Goal: Transaction & Acquisition: Purchase product/service

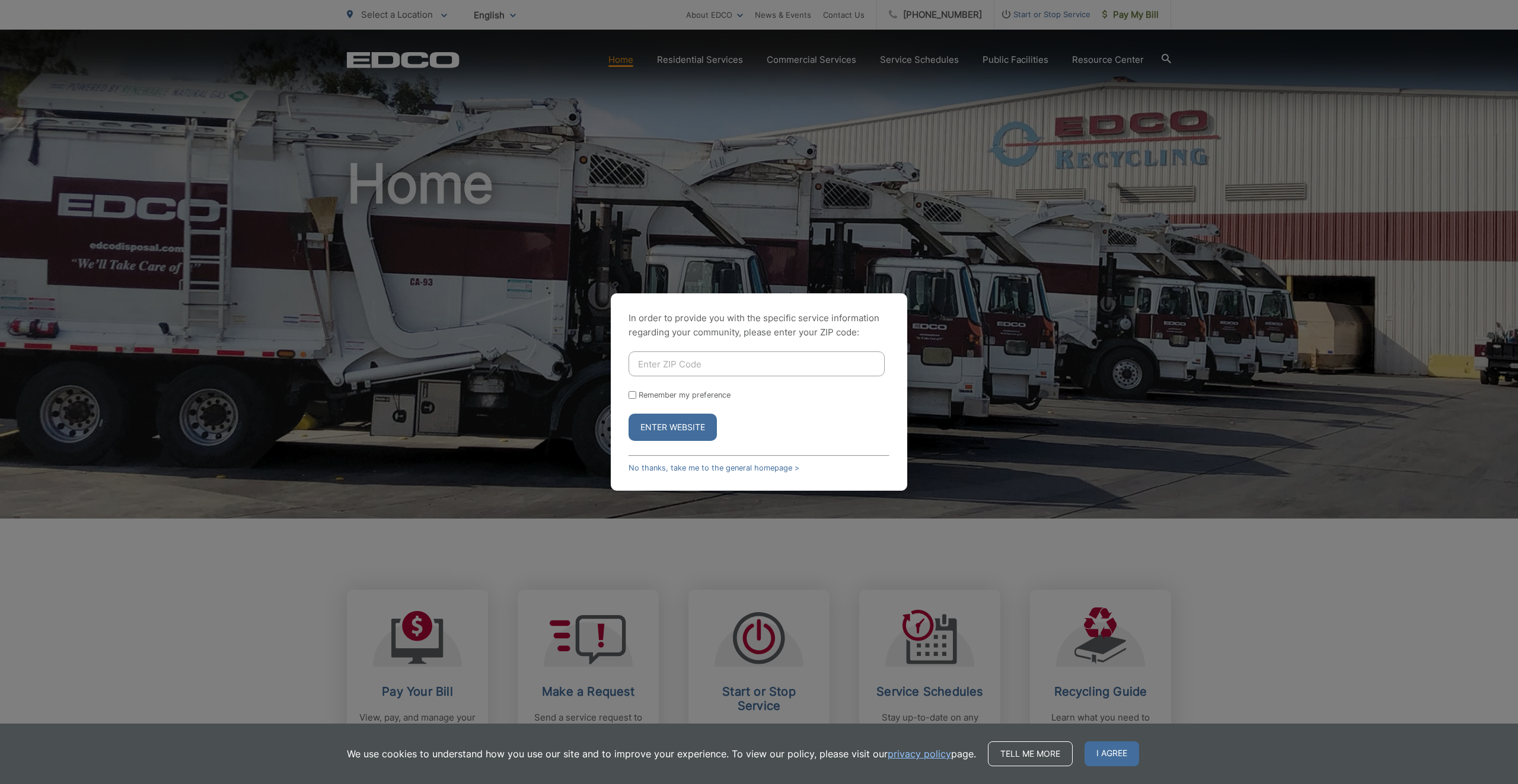
click at [719, 371] on input "Enter ZIP Code" at bounding box center [757, 363] width 256 height 25
click at [706, 367] on input "92118" at bounding box center [757, 363] width 256 height 25
type input "92118"
click at [649, 429] on button "Enter Website" at bounding box center [672, 427] width 88 height 27
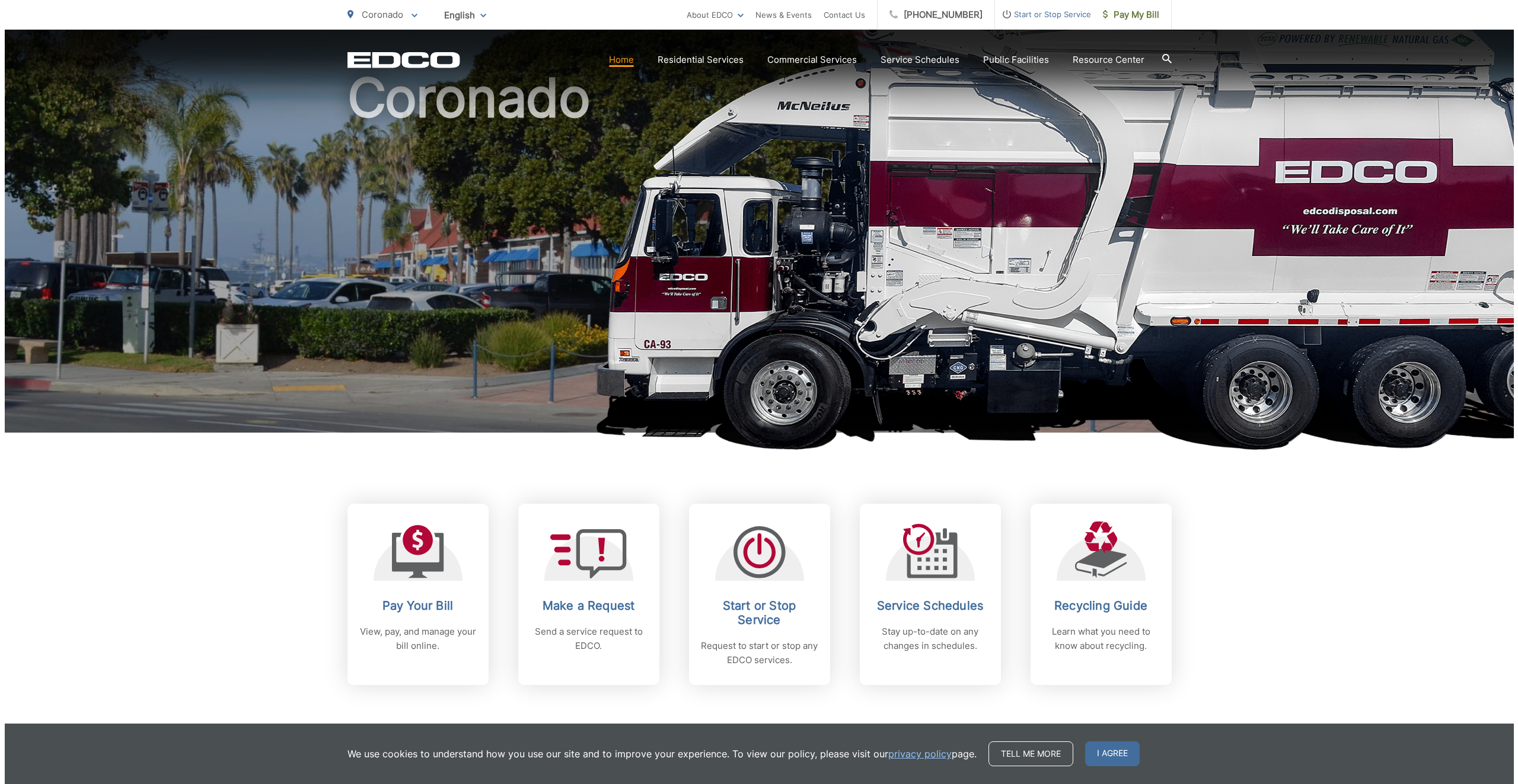
scroll to position [178, 0]
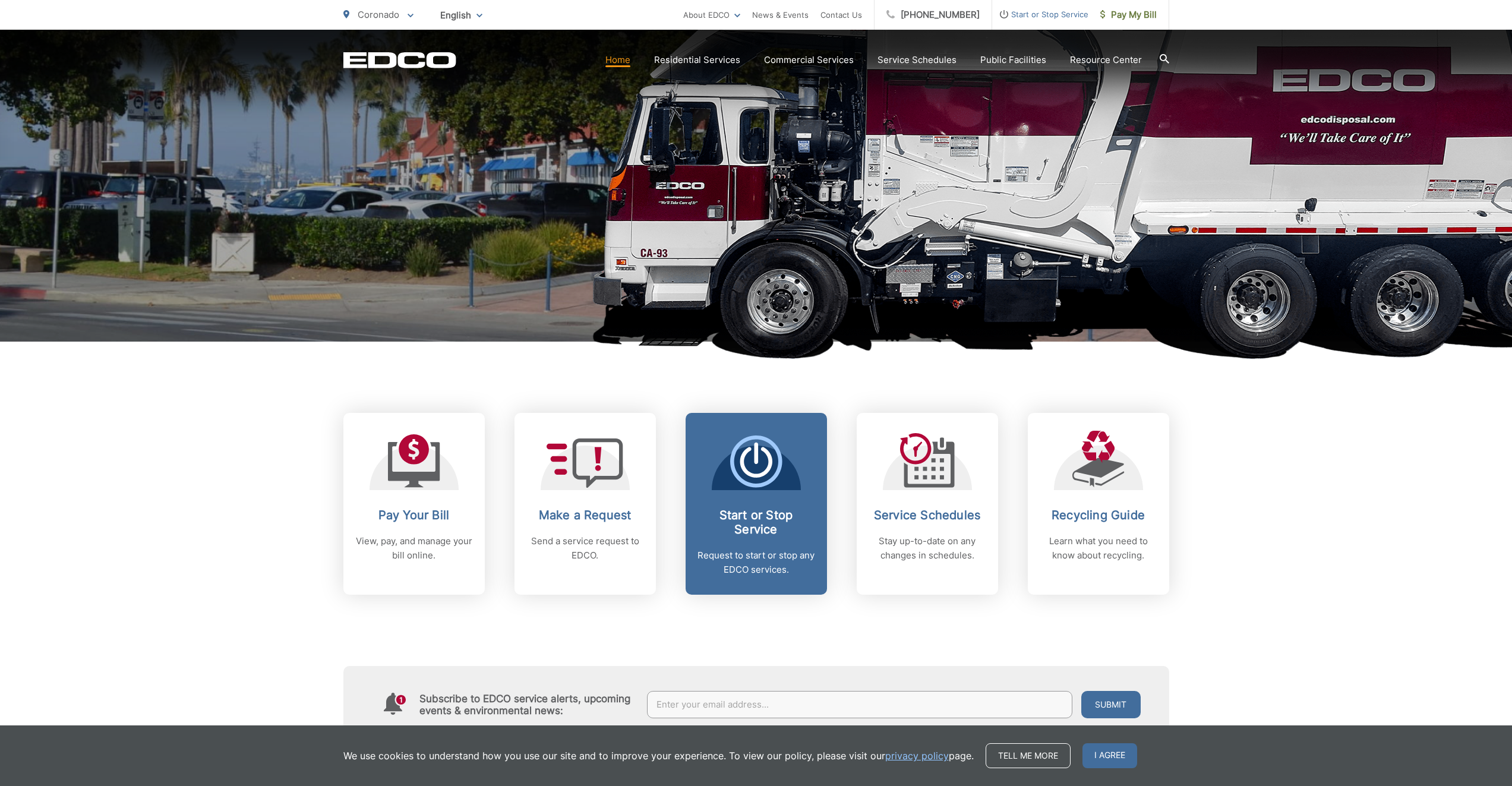
click at [754, 458] on icon at bounding box center [756, 453] width 4 height 21
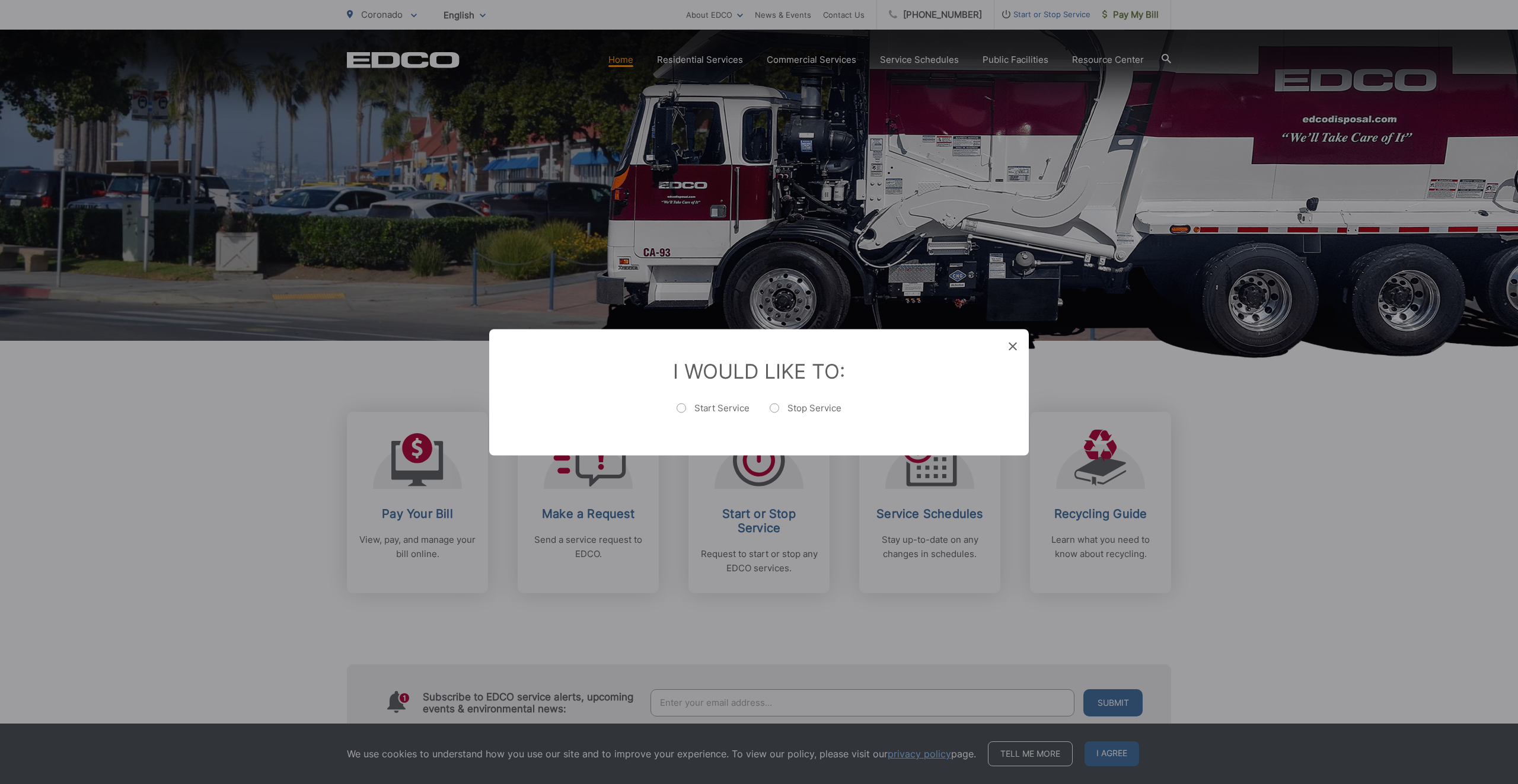
click at [680, 413] on label "Start Service" at bounding box center [713, 413] width 73 height 24
radio input "true"
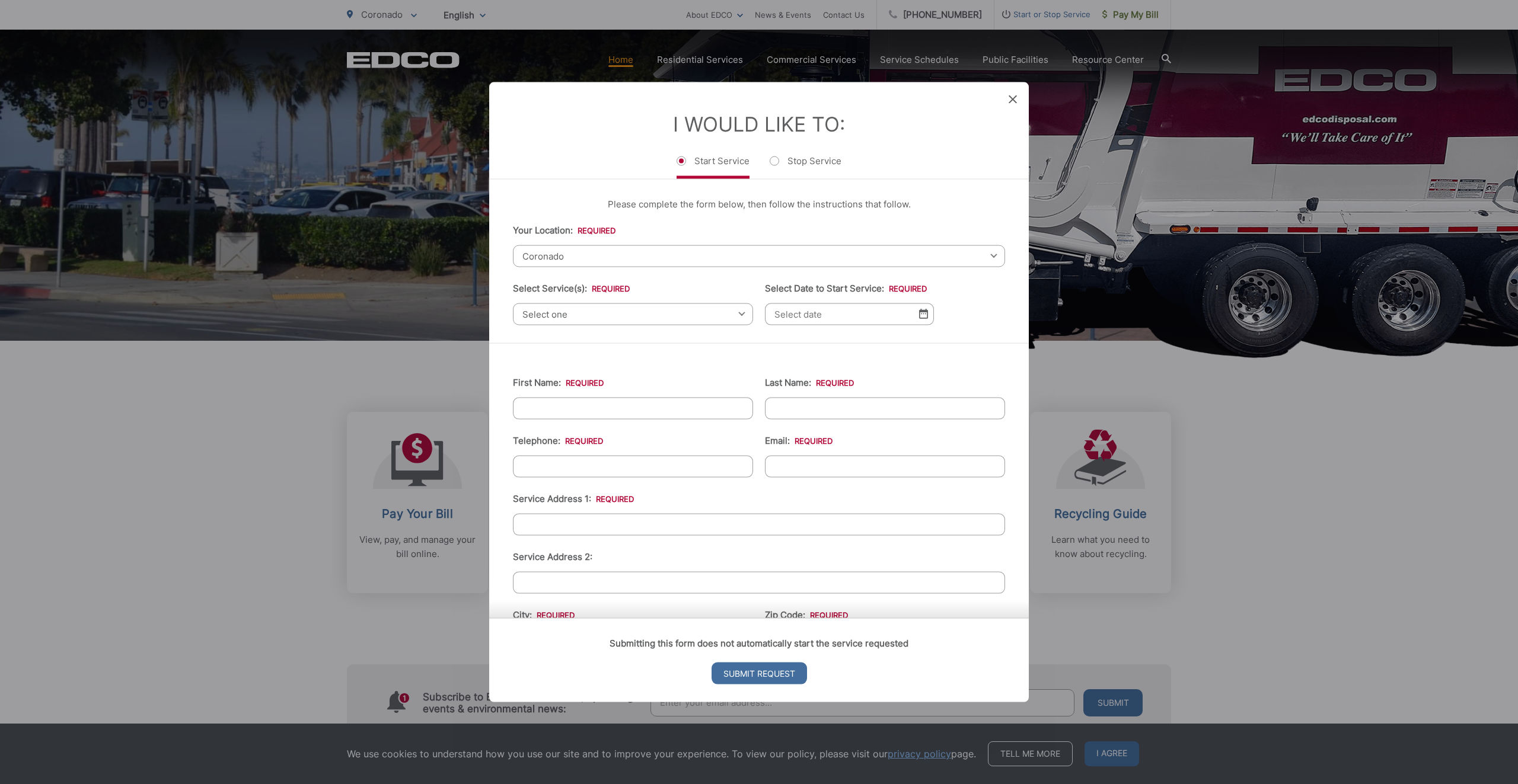
click at [611, 254] on span "Coronado" at bounding box center [759, 256] width 492 height 22
click at [561, 188] on div "Please complete the form below, then follow the instructions that follow. Your …" at bounding box center [759, 261] width 540 height 163
click at [568, 312] on span "Select one" at bounding box center [633, 314] width 240 height 22
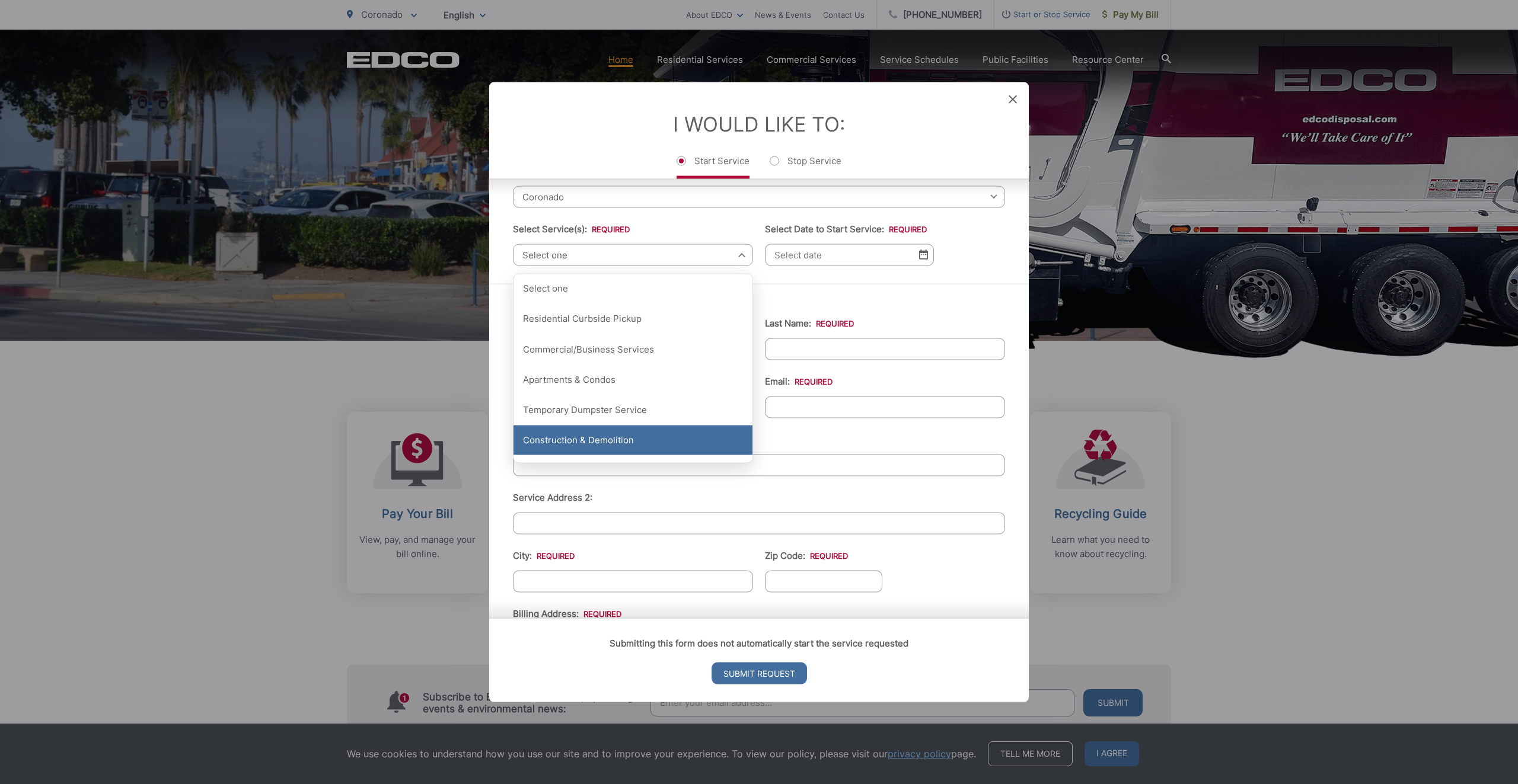
click at [599, 442] on div "Construction & Demolition" at bounding box center [633, 440] width 239 height 29
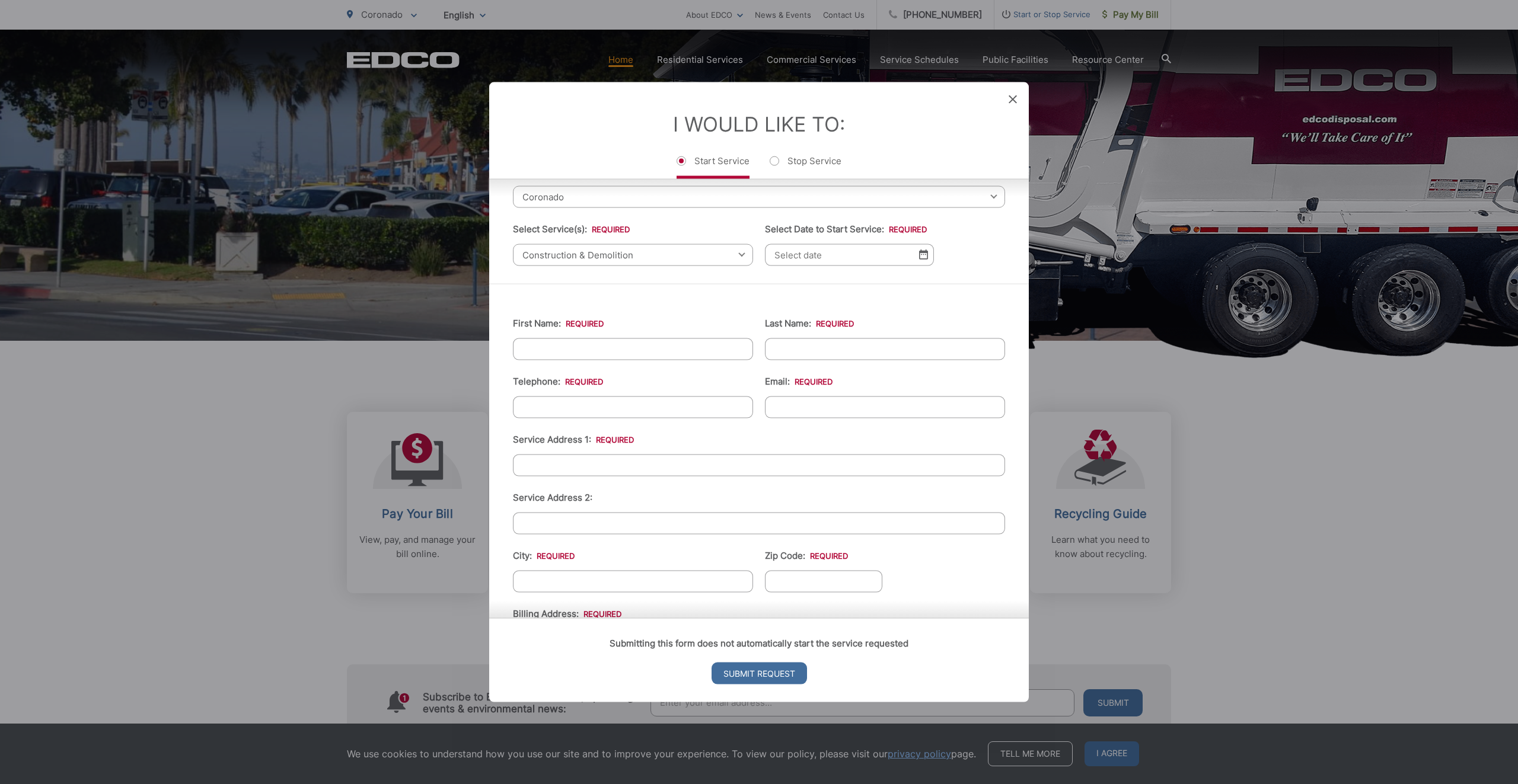
click at [588, 263] on span "Construction & Demolition" at bounding box center [633, 255] width 240 height 22
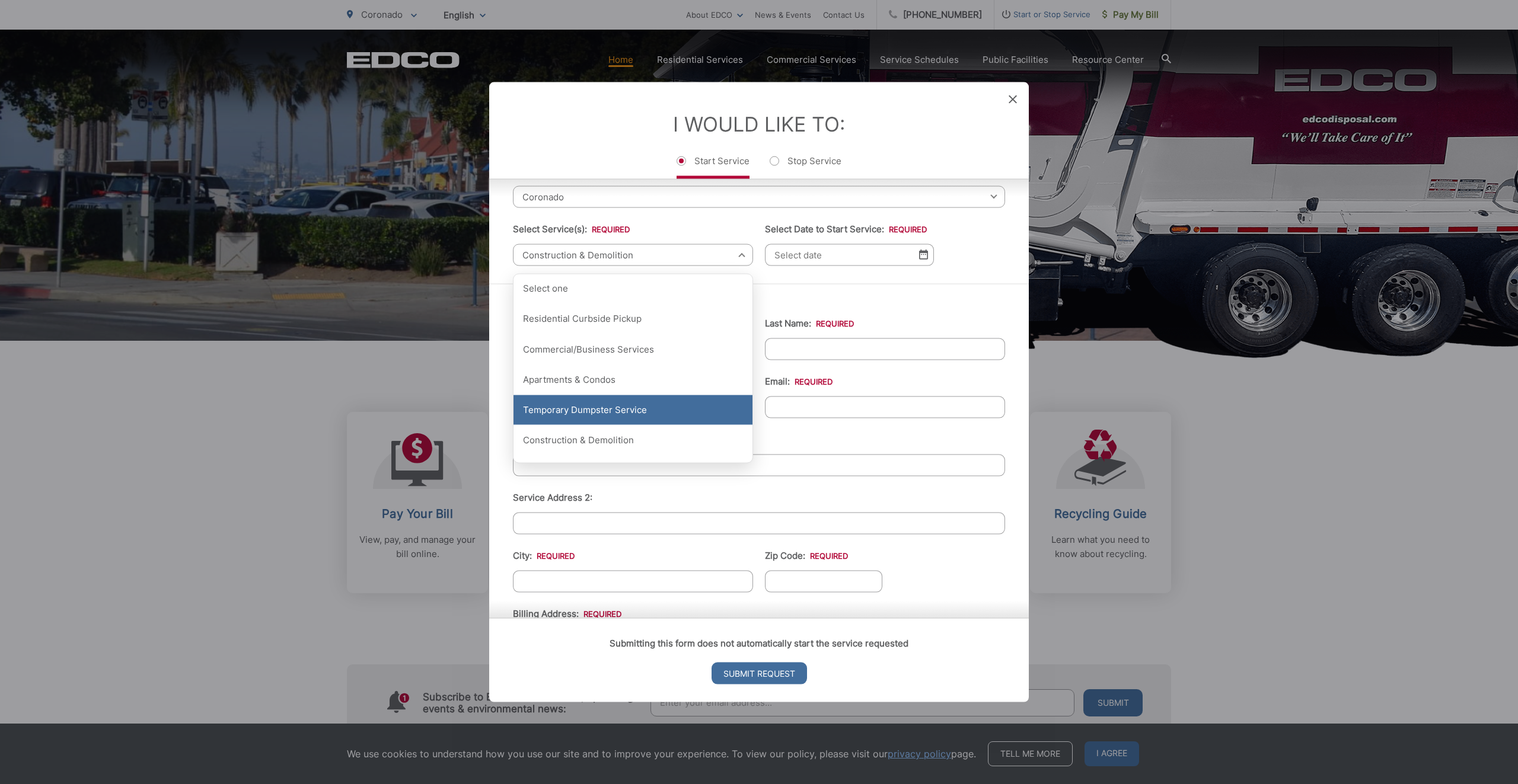
click at [589, 413] on div "Temporary Dumpster Service" at bounding box center [633, 409] width 239 height 29
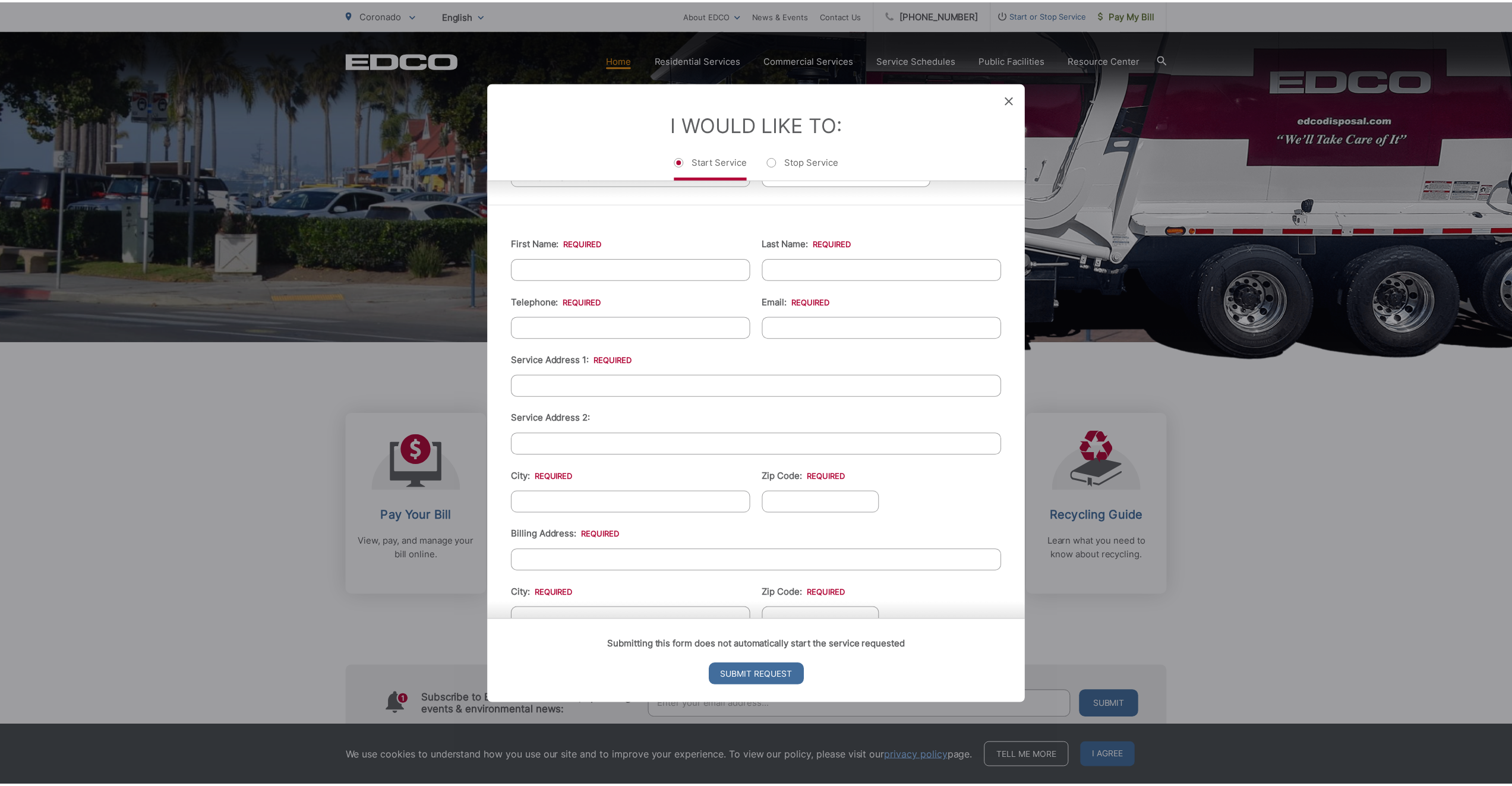
scroll to position [0, 0]
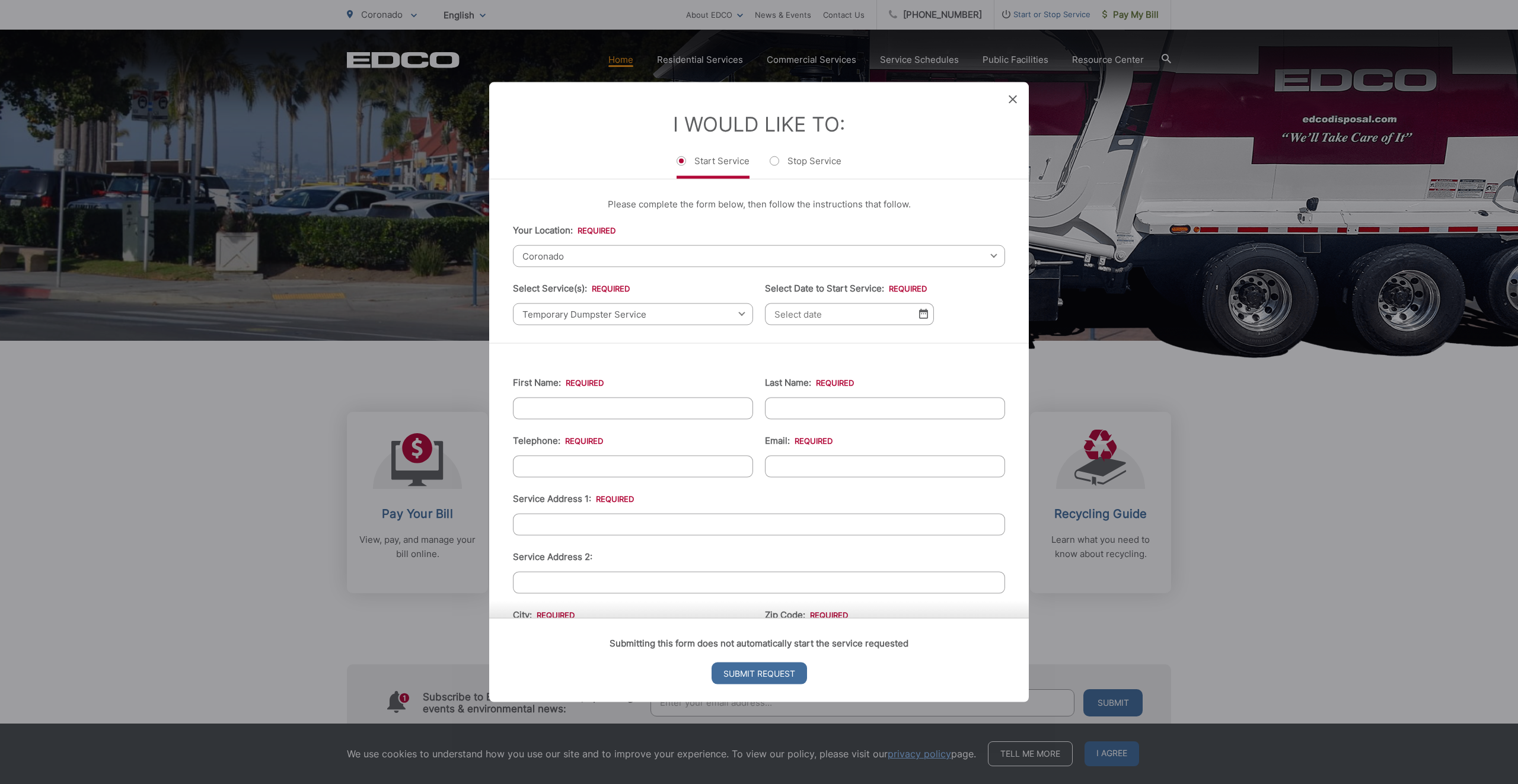
click at [595, 313] on span "Temporary Dumpster Service" at bounding box center [633, 314] width 240 height 22
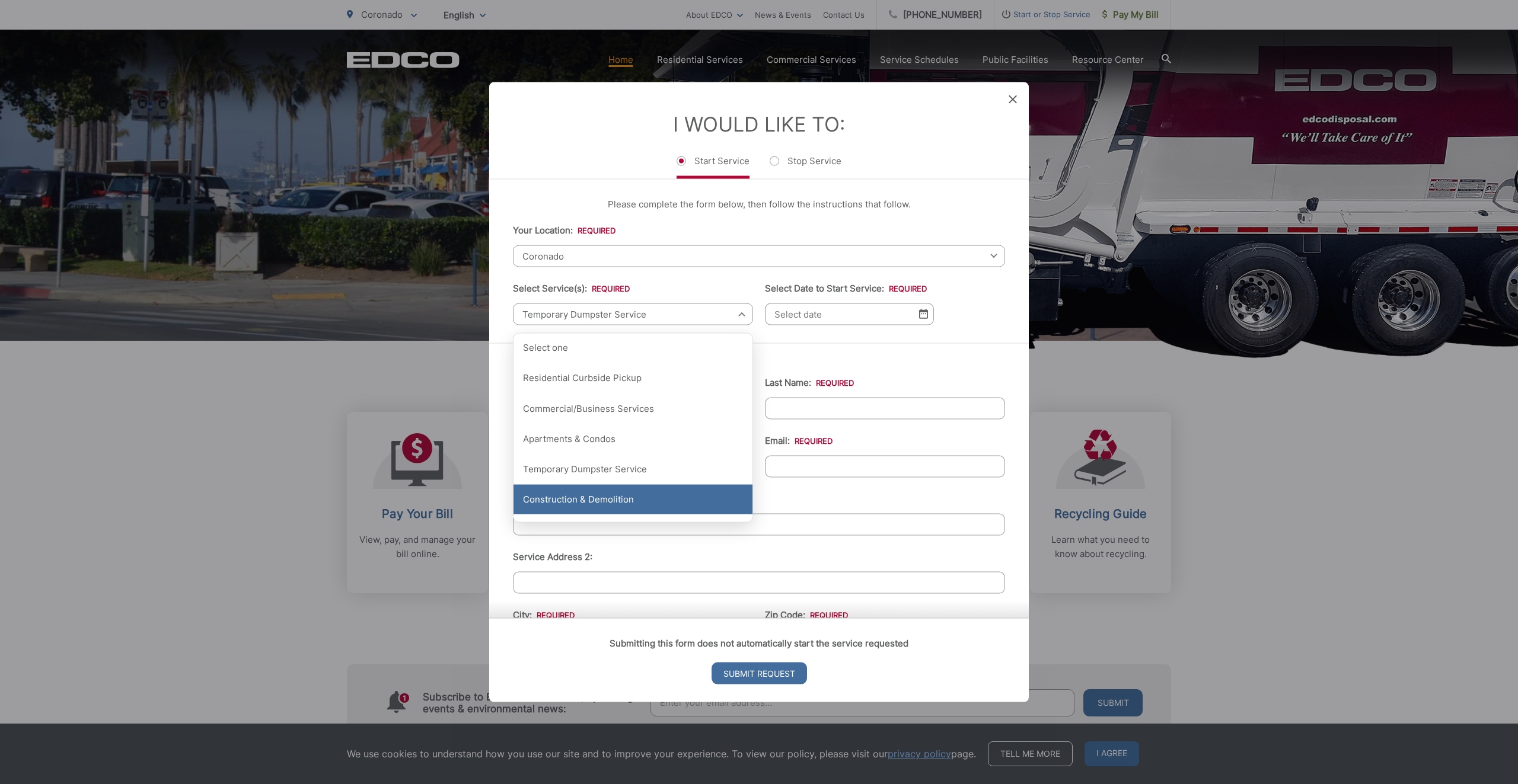
click at [626, 505] on div "Construction & Demolition" at bounding box center [633, 499] width 239 height 29
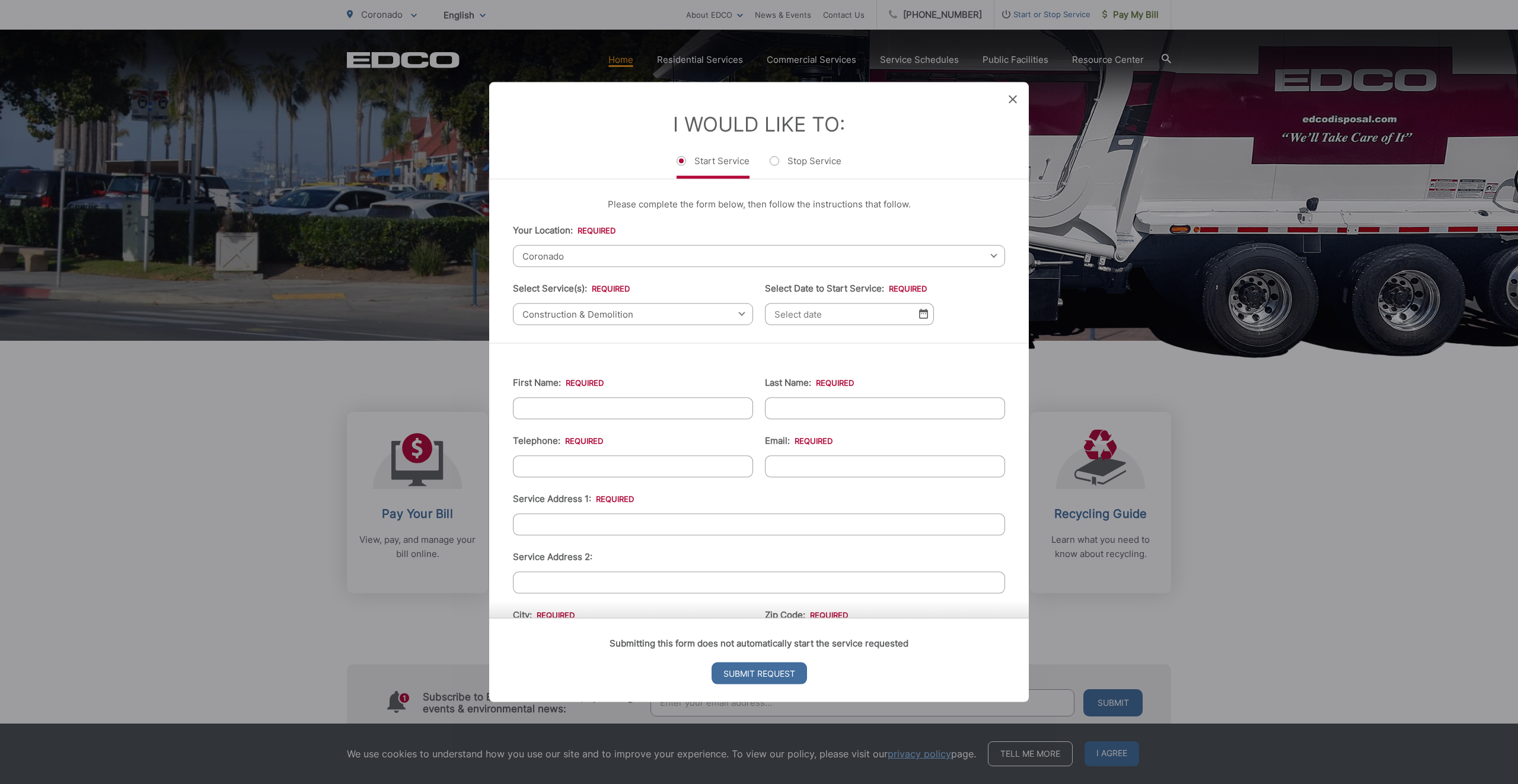
click at [624, 309] on span "Construction & Demolition" at bounding box center [633, 314] width 240 height 22
click at [727, 56] on div "Entry Status None In Progress Completed None None In Progress Completed I Would…" at bounding box center [759, 392] width 1518 height 784
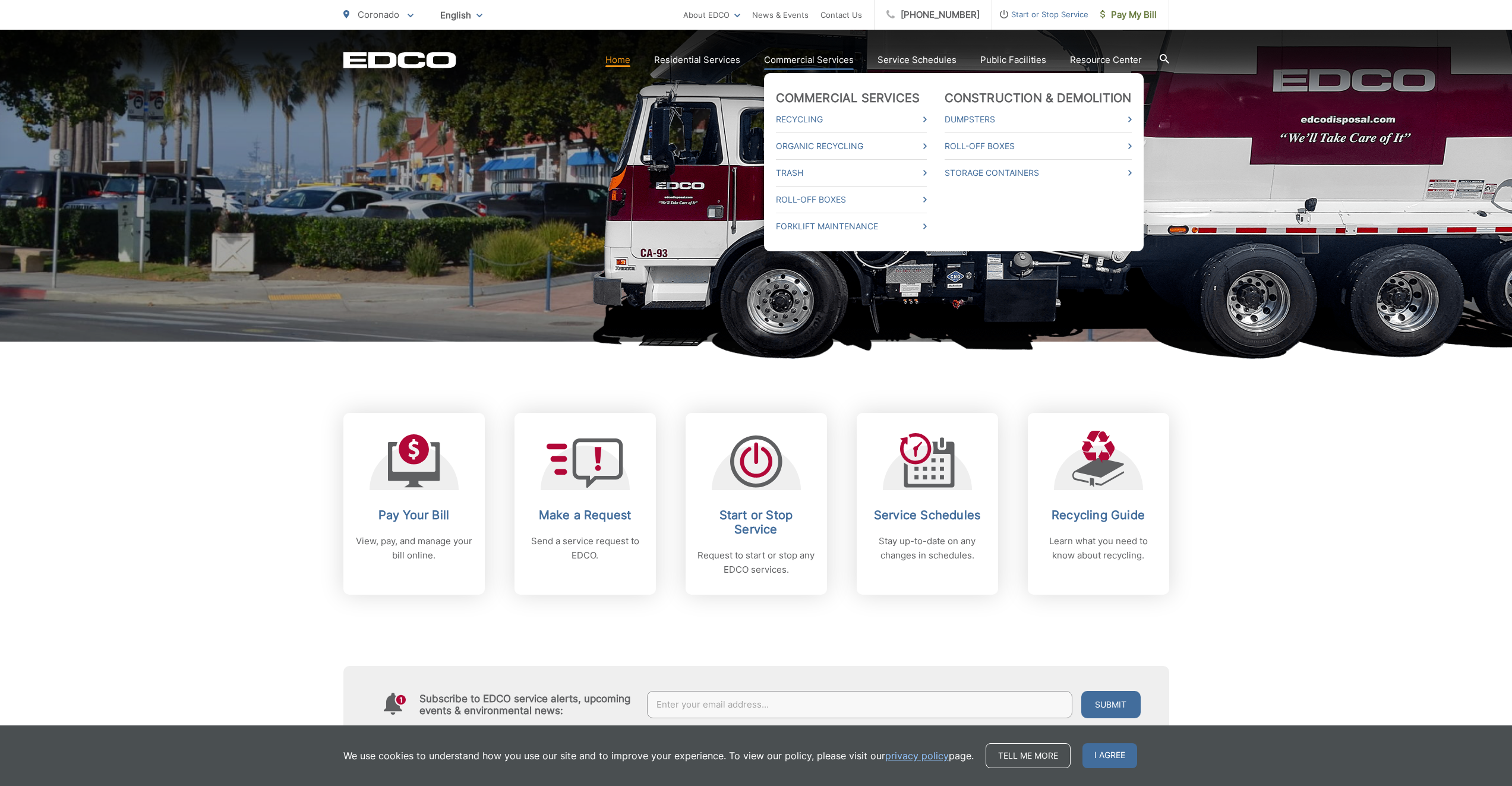
click at [813, 66] on link "Commercial Services" at bounding box center [808, 60] width 90 height 14
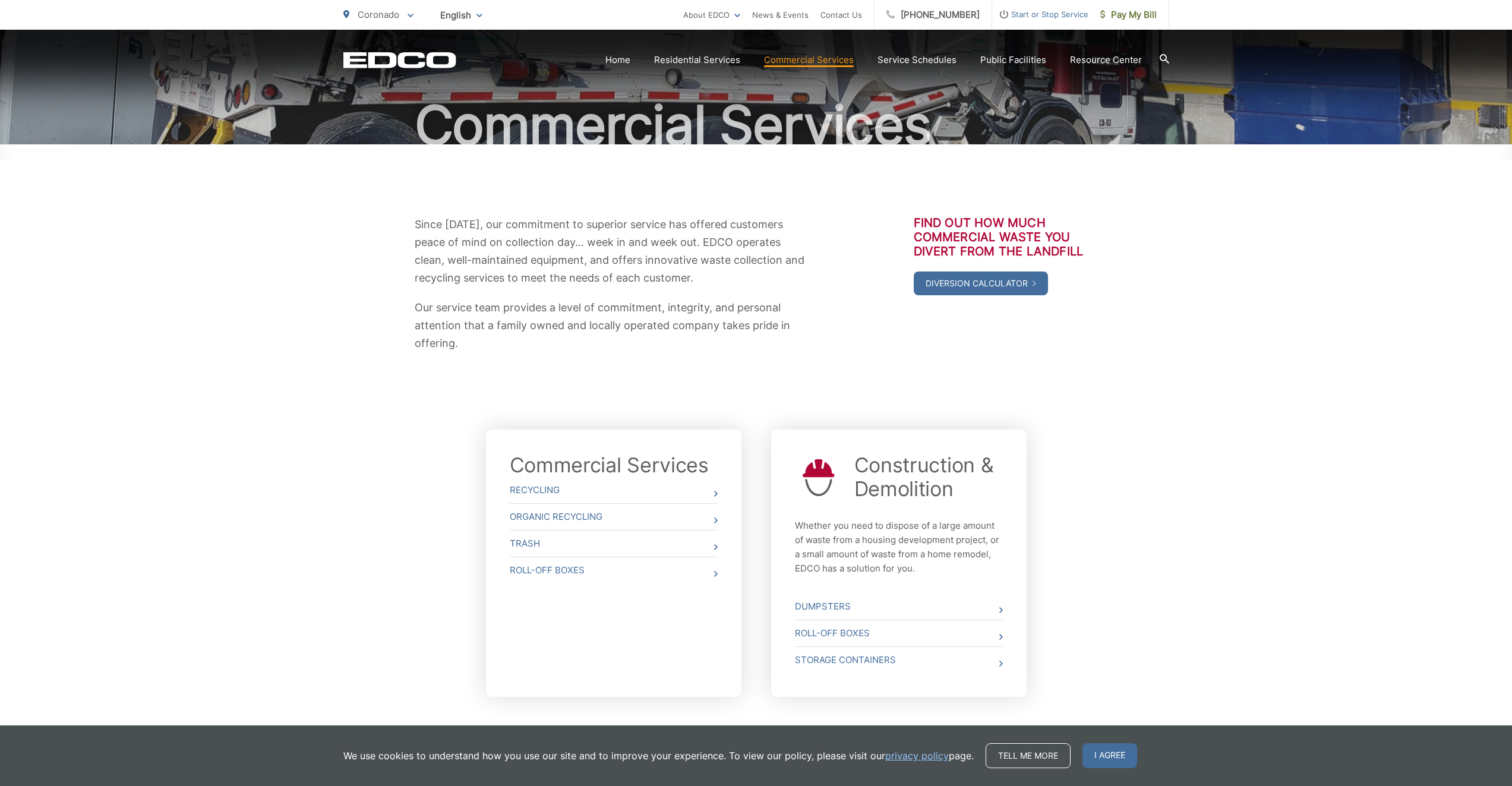
scroll to position [149, 0]
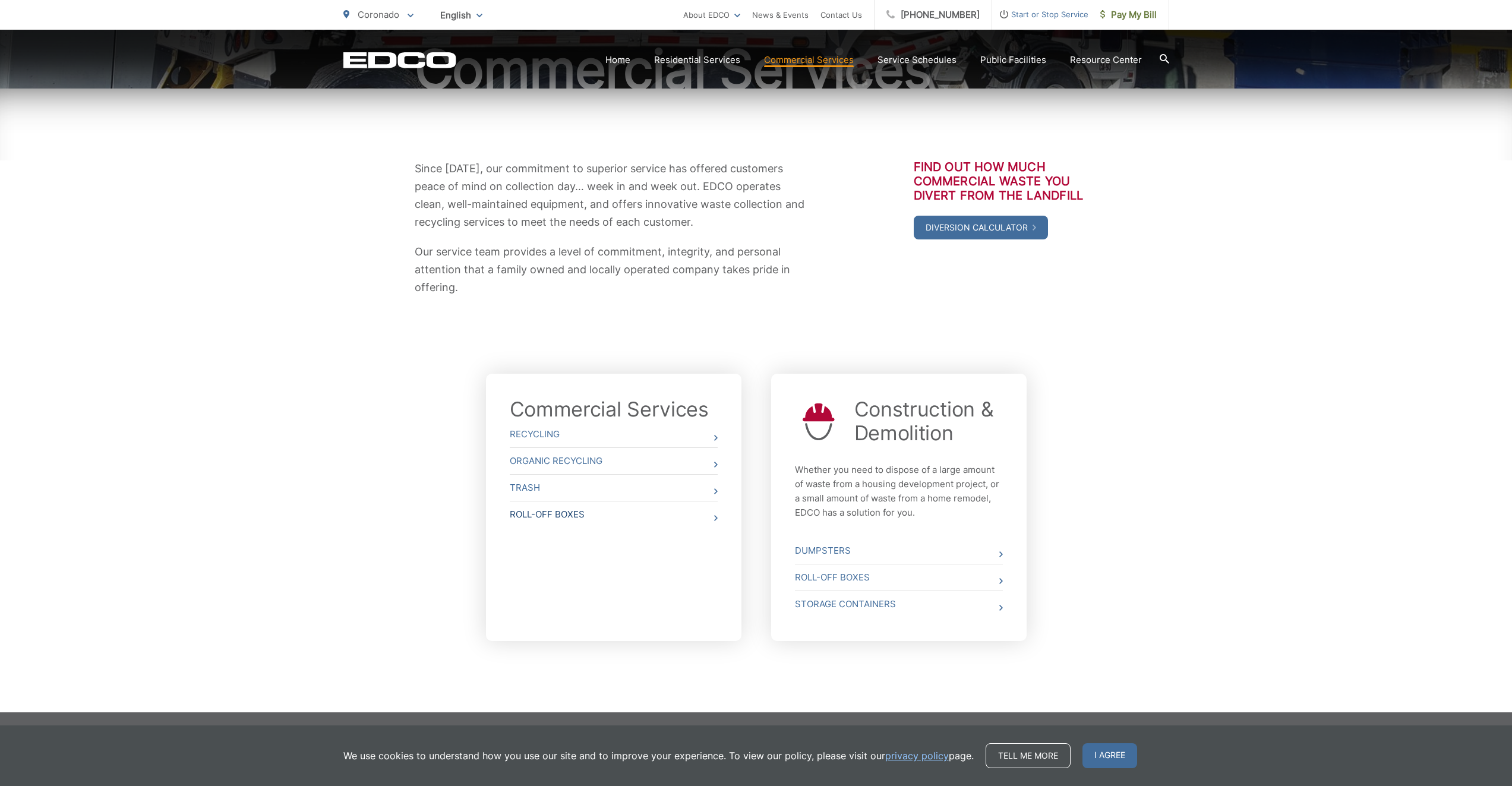
click at [531, 522] on link "Roll-Off Boxes" at bounding box center [613, 514] width 208 height 26
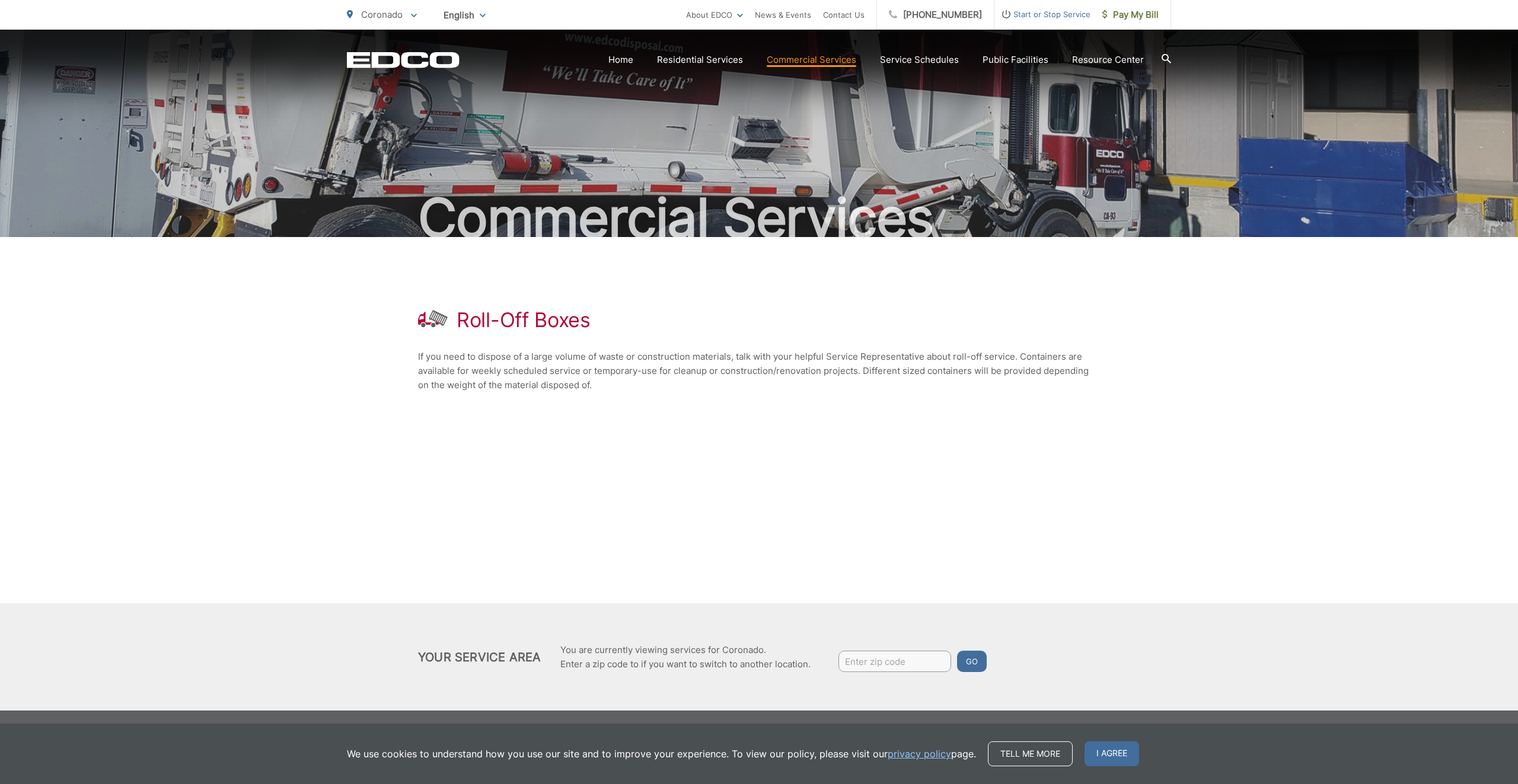
click at [901, 659] on input "Enter zip code" at bounding box center [895, 661] width 113 height 21
click at [891, 655] on input "Enter zip code" at bounding box center [895, 661] width 113 height 21
type input "92118"
click at [973, 663] on button "Go" at bounding box center [971, 661] width 29 height 21
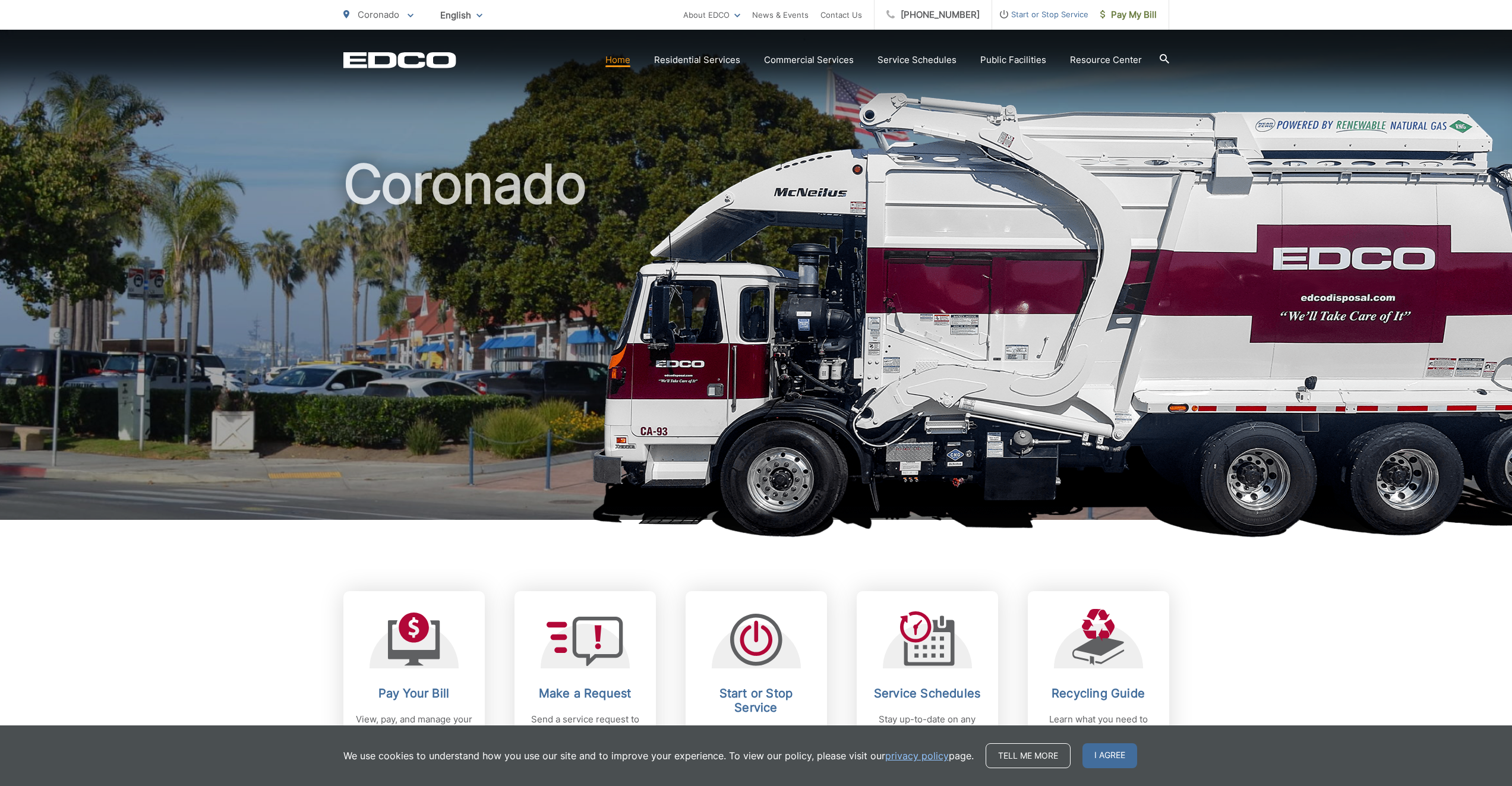
scroll to position [297, 0]
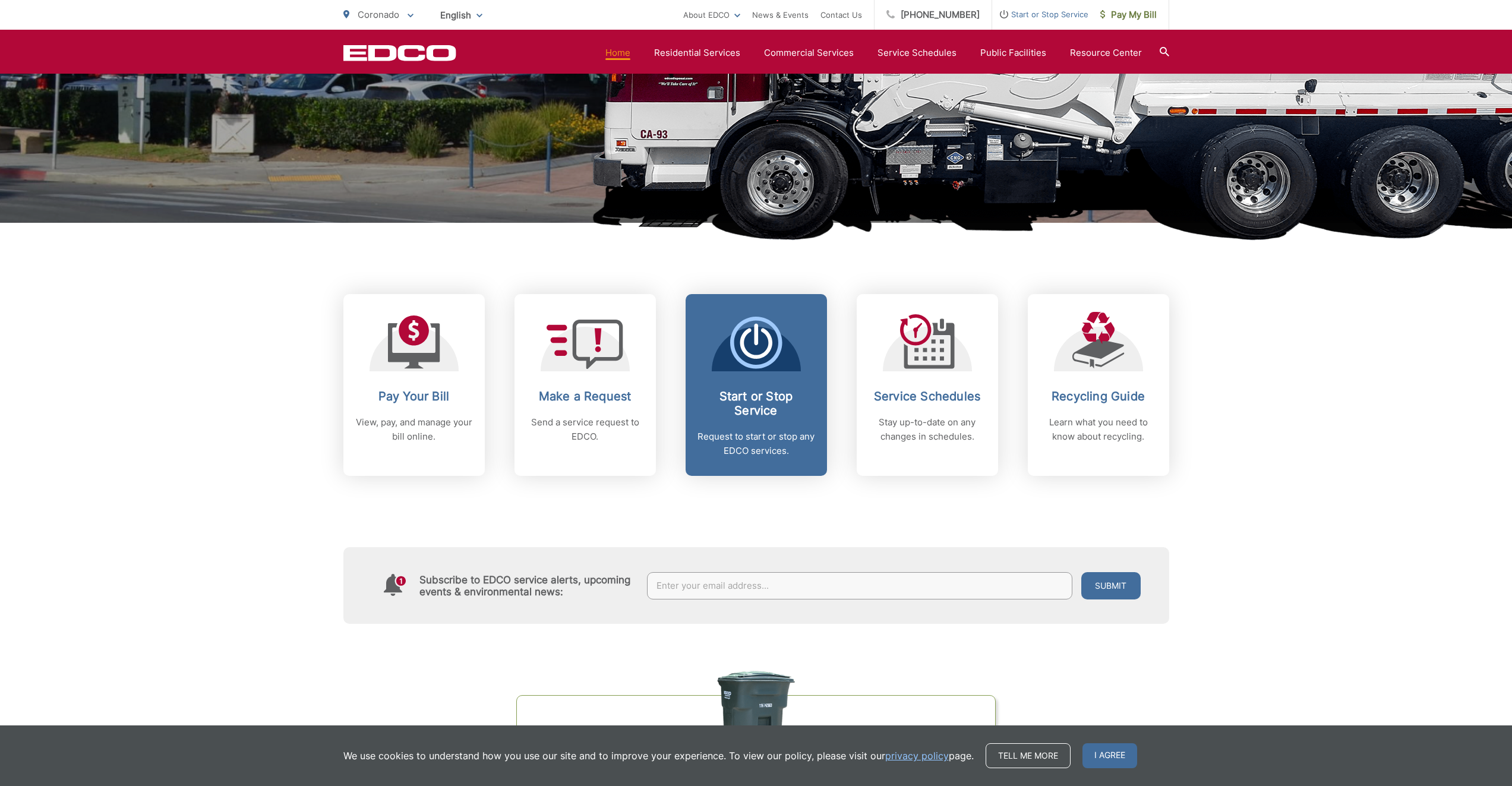
click at [740, 351] on icon at bounding box center [756, 343] width 52 height 53
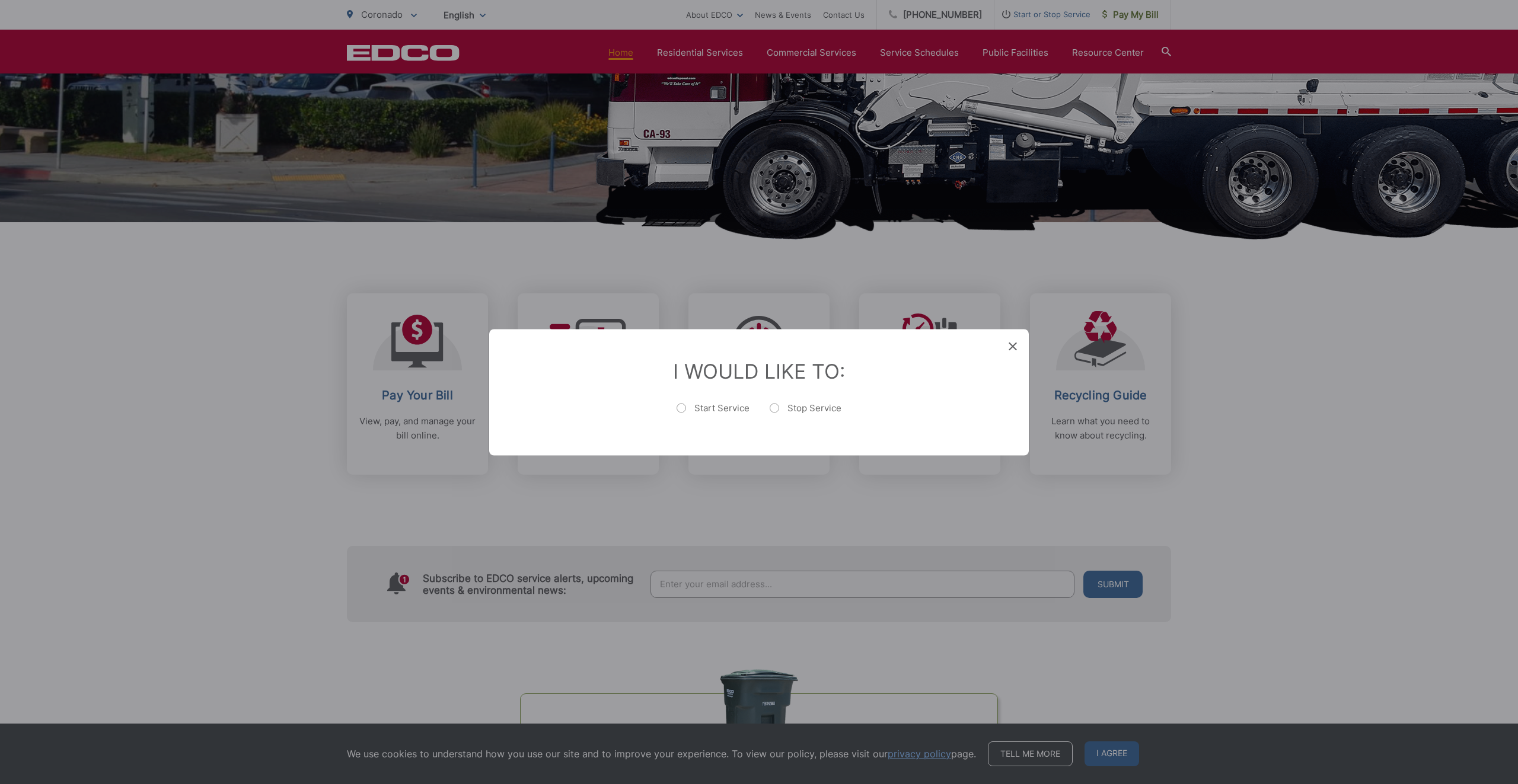
click at [690, 413] on label "Start Service" at bounding box center [713, 413] width 73 height 24
radio input "true"
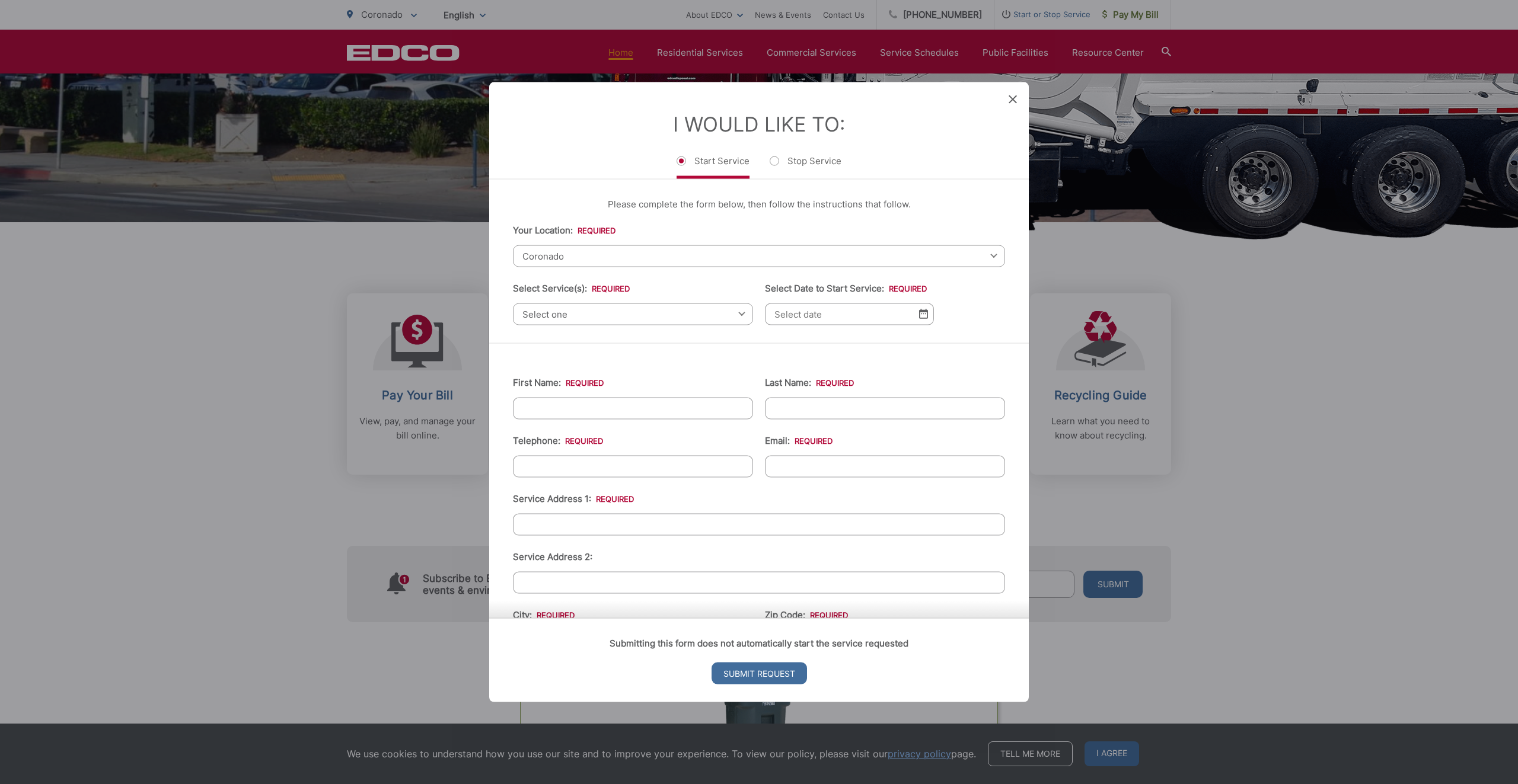
click at [617, 315] on span "Select one" at bounding box center [633, 314] width 240 height 22
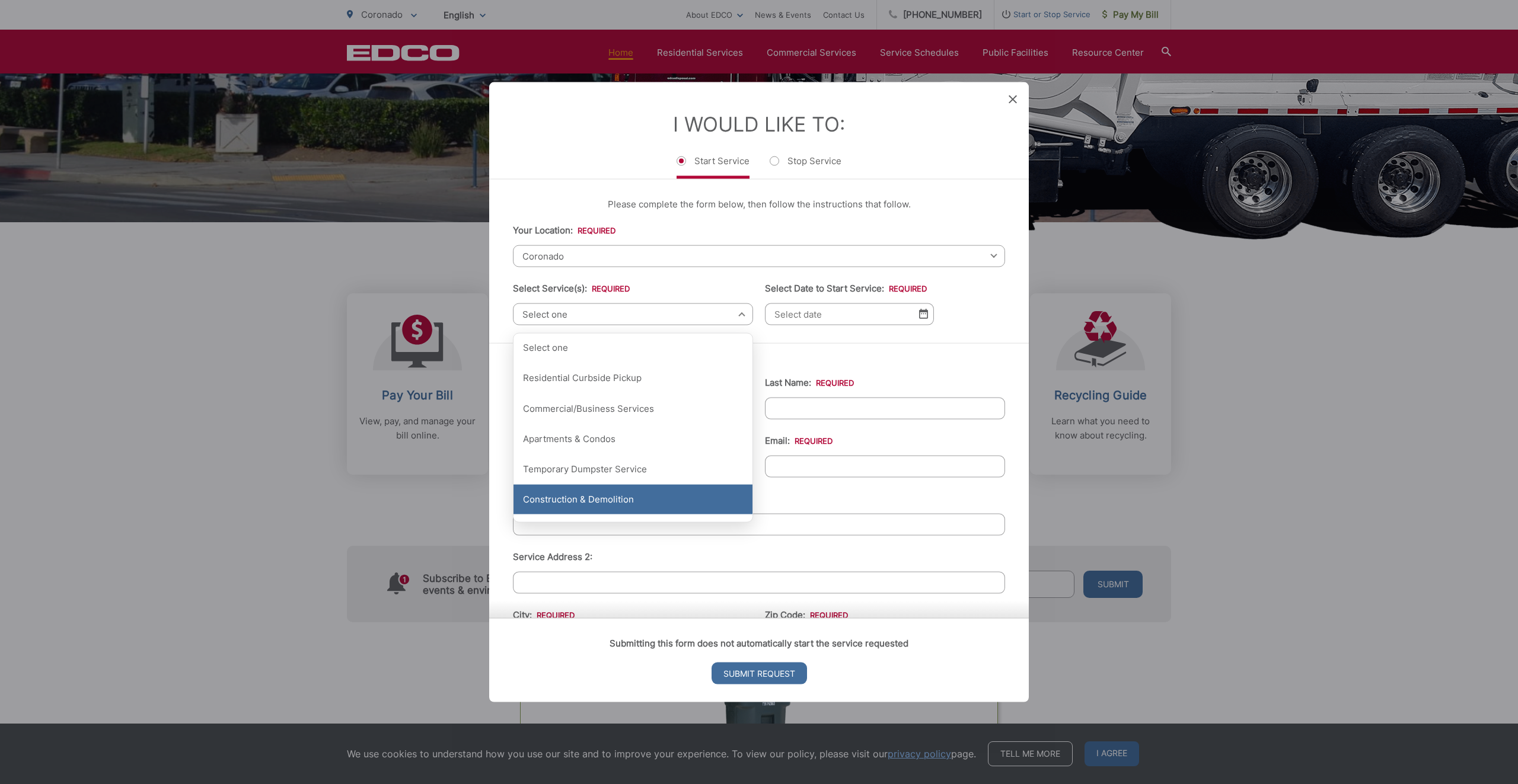
click at [615, 509] on div "Construction & Demolition" at bounding box center [633, 499] width 239 height 29
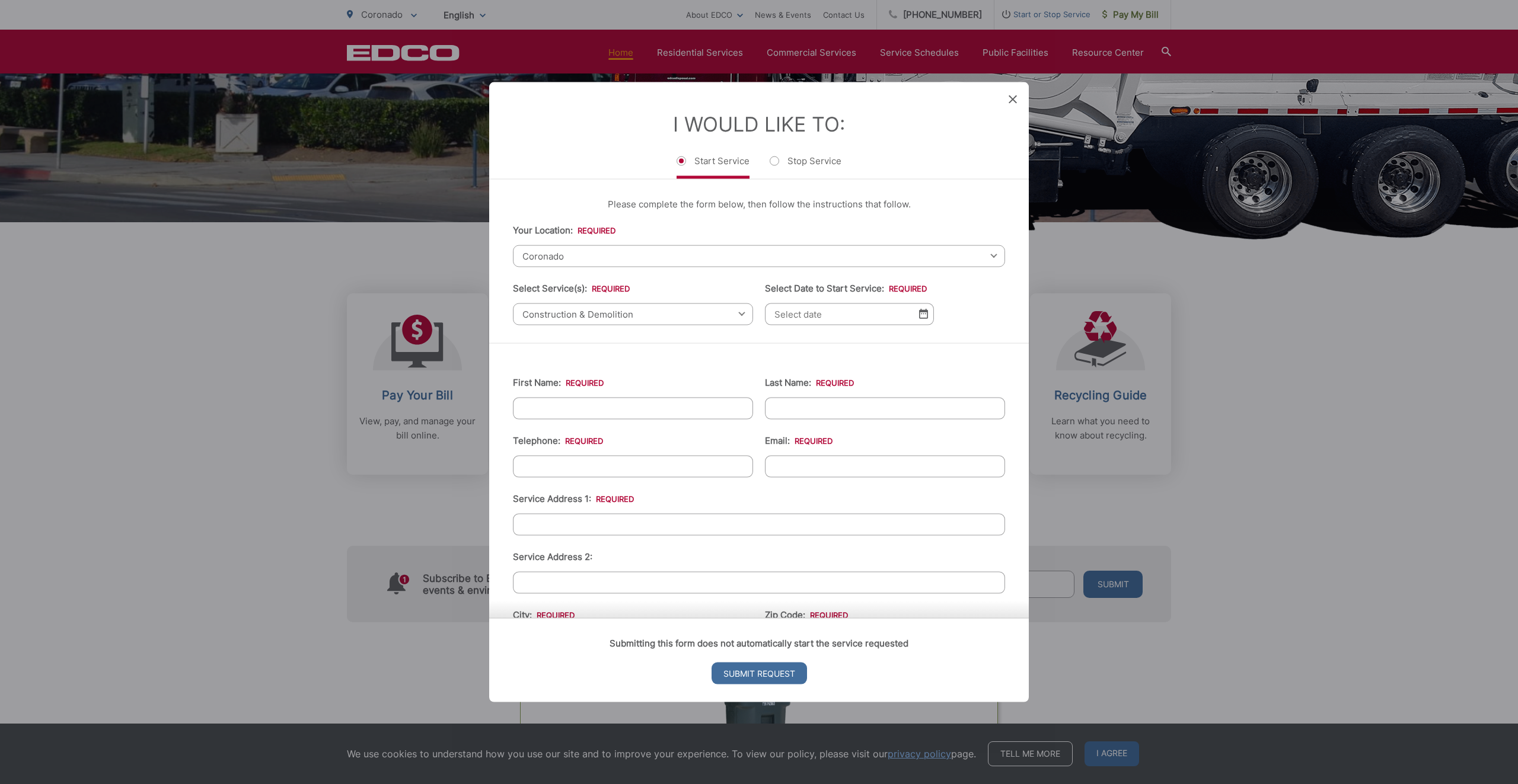
click at [730, 315] on span "Construction & Demolition" at bounding box center [633, 314] width 240 height 22
click at [297, 263] on div "Entry Status None In Progress Completed None None In Progress Completed I Would…" at bounding box center [759, 392] width 1518 height 784
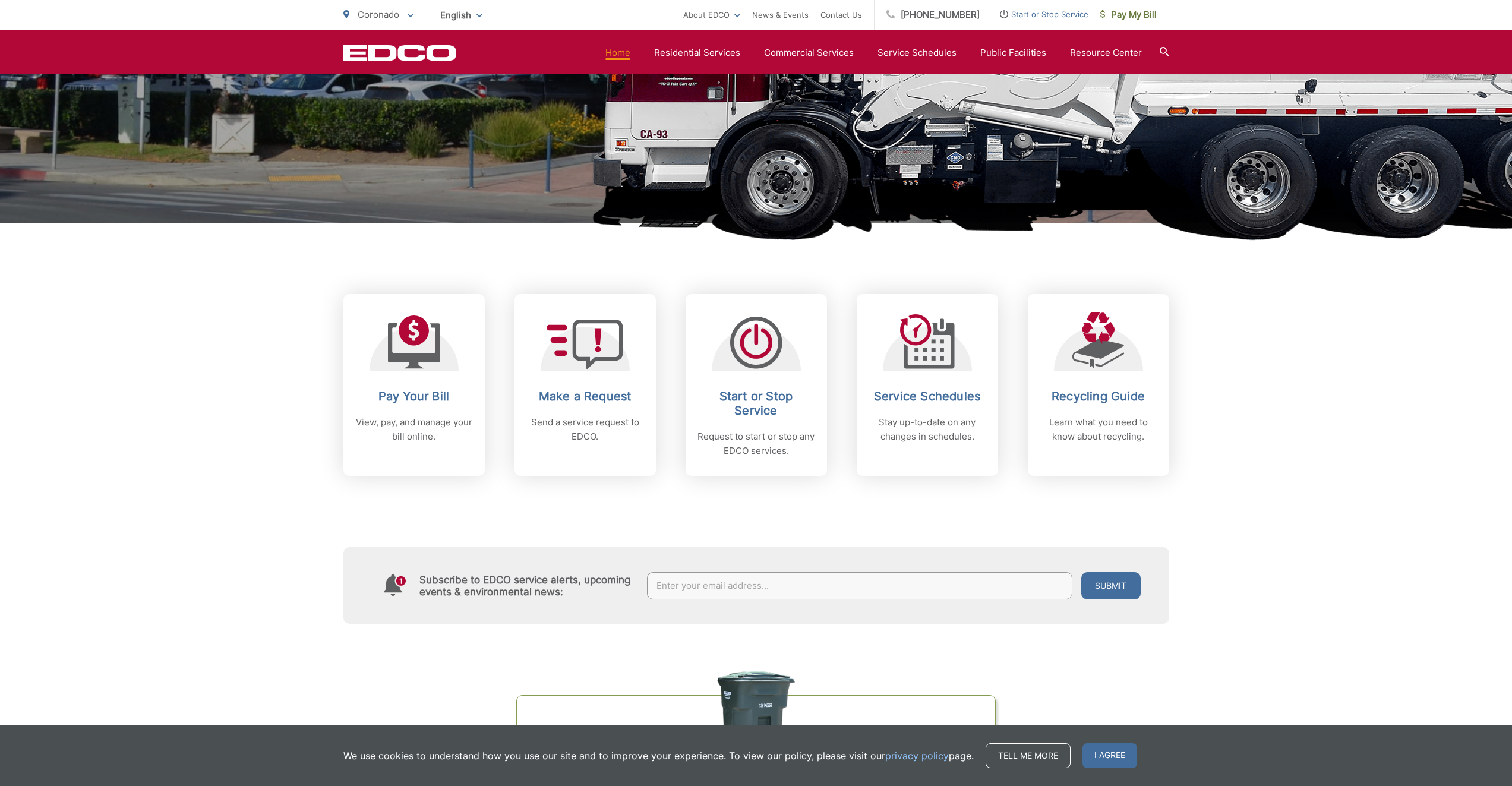
click at [825, 45] on section "Home Residential Services Curbside Pickup Recycling Organic Recycling Trash Hou…" at bounding box center [813, 53] width 713 height 22
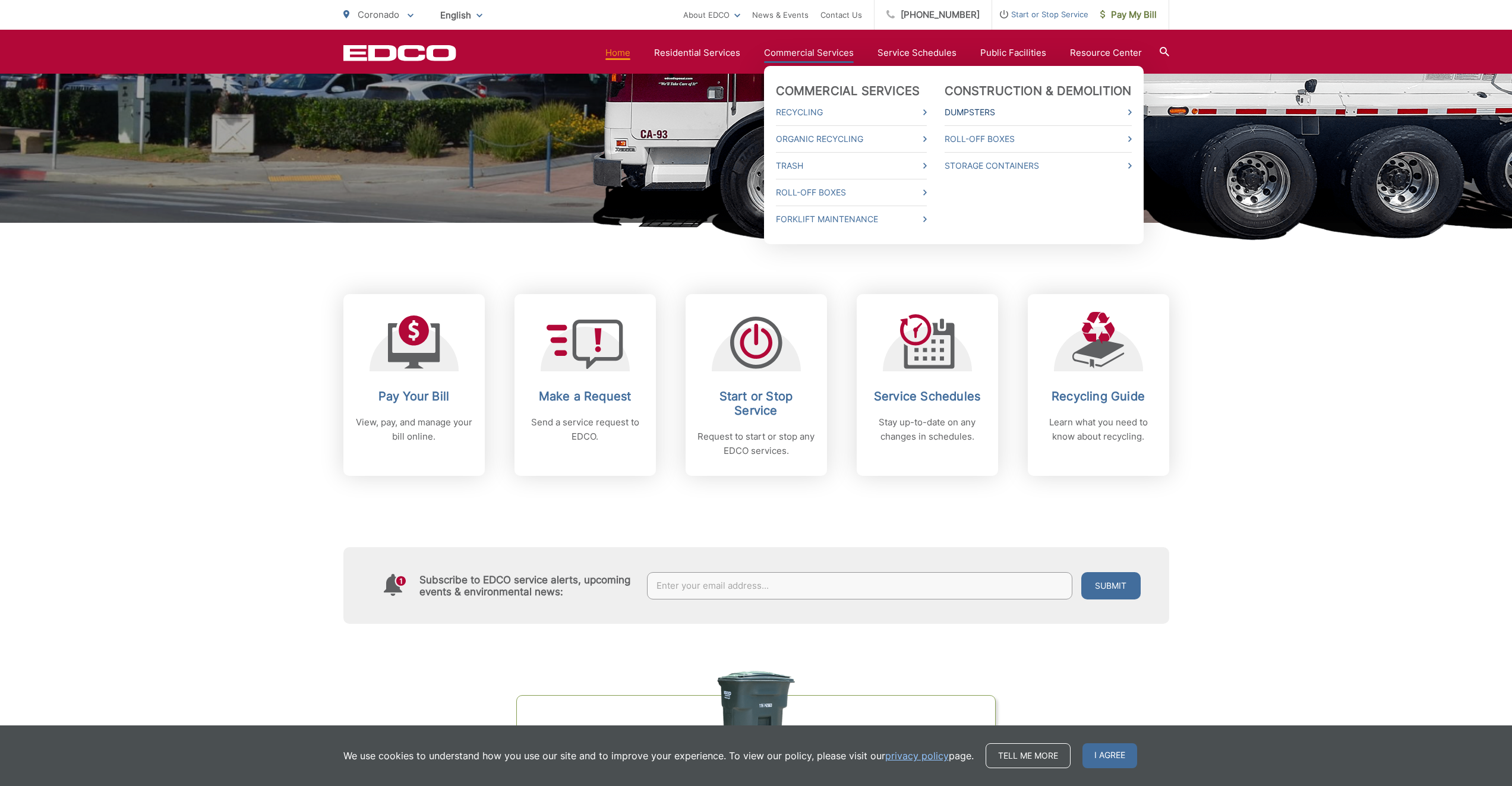
click at [979, 112] on link "Dumpsters" at bounding box center [1037, 112] width 187 height 14
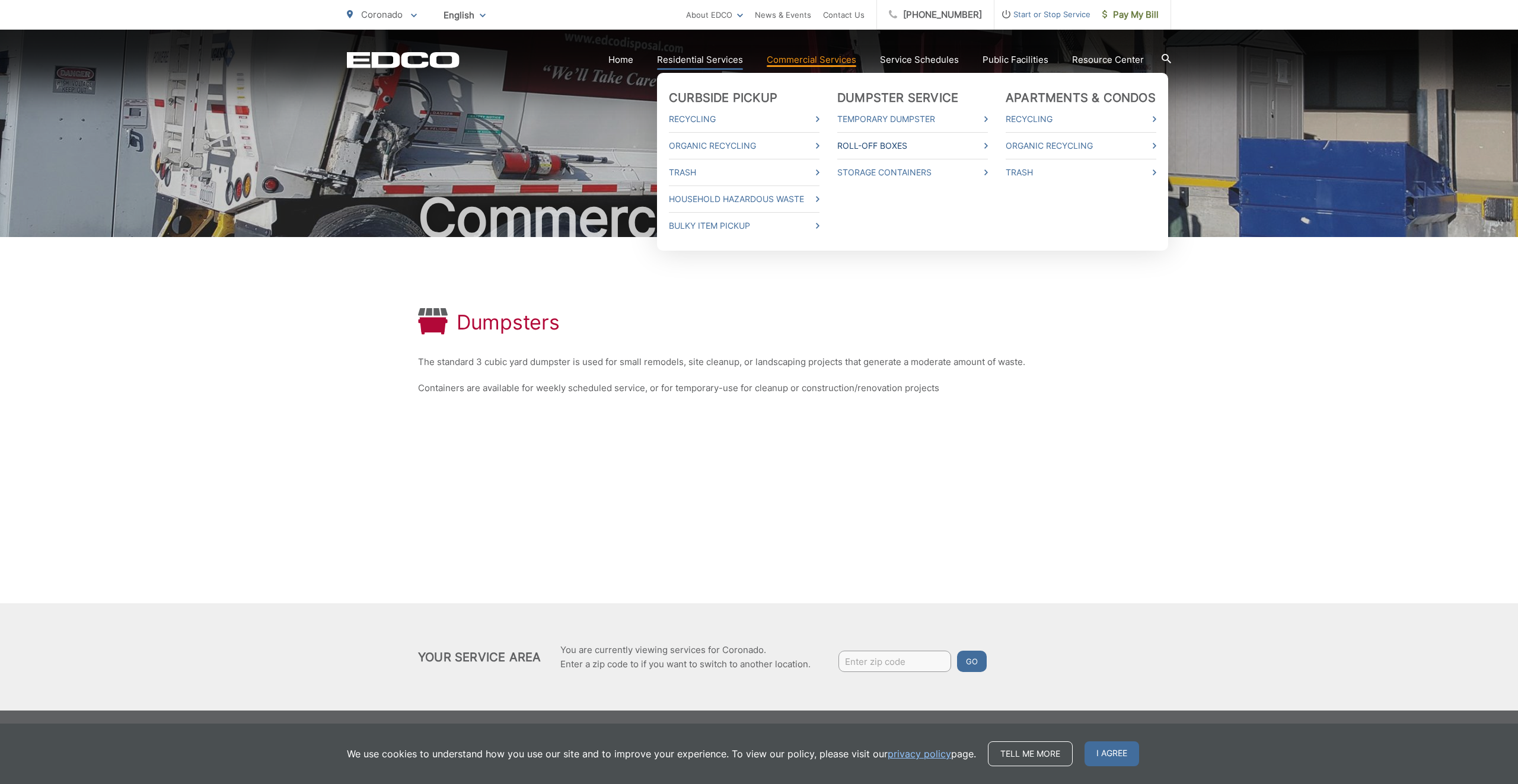
click at [892, 148] on link "Roll-Off Boxes" at bounding box center [912, 146] width 151 height 14
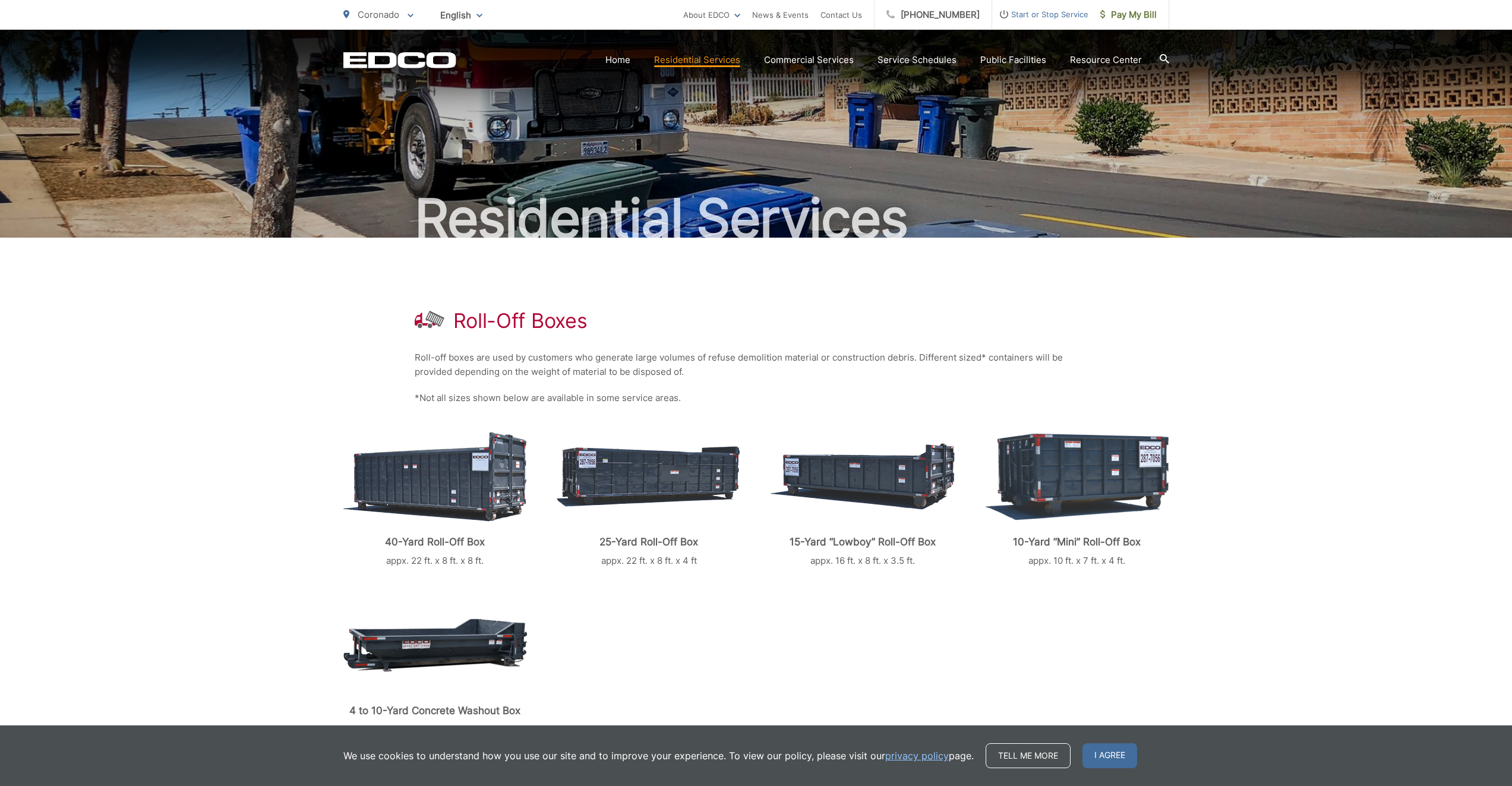
click at [403, 474] on img at bounding box center [435, 477] width 184 height 90
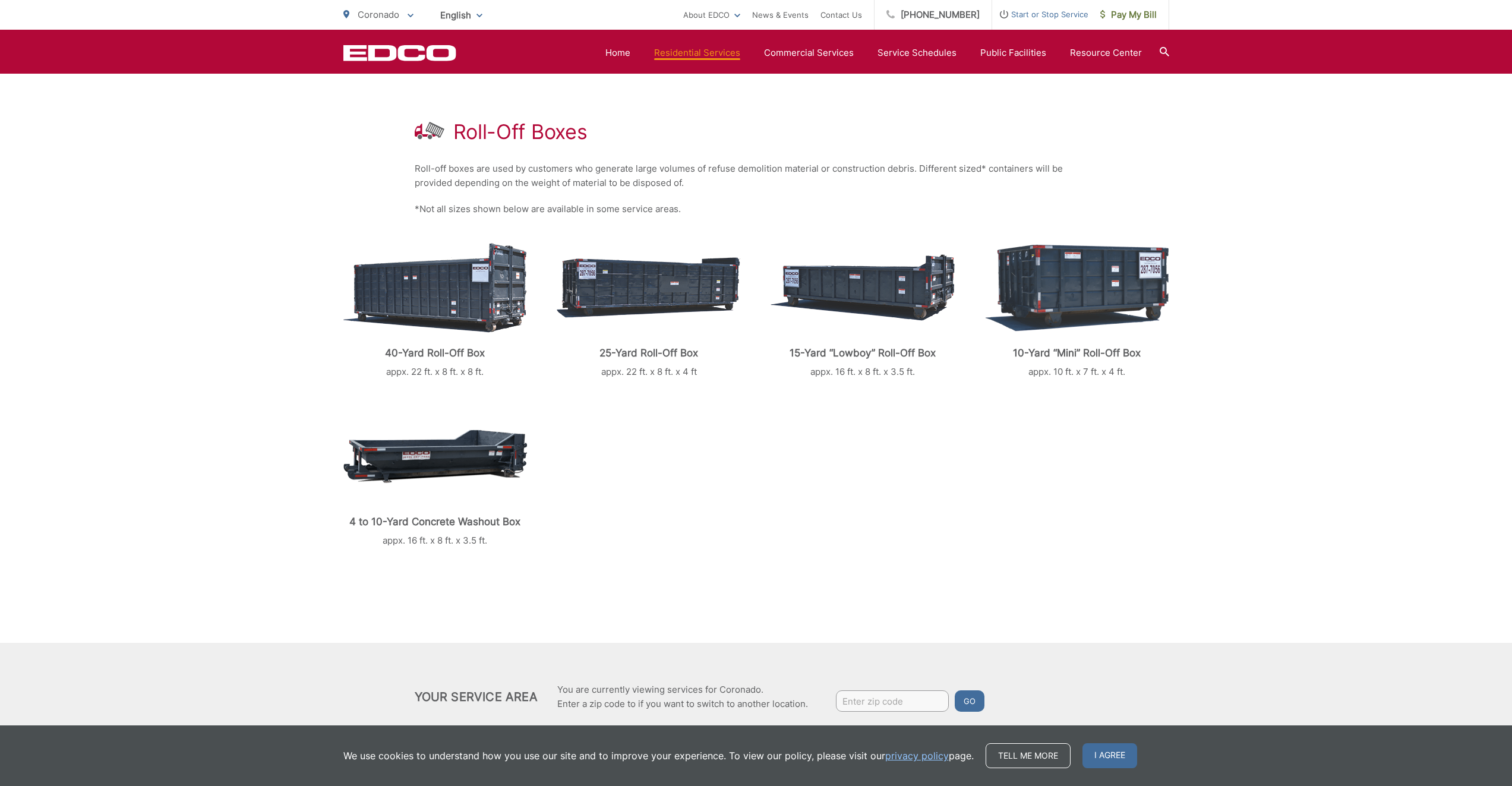
scroll to position [168, 0]
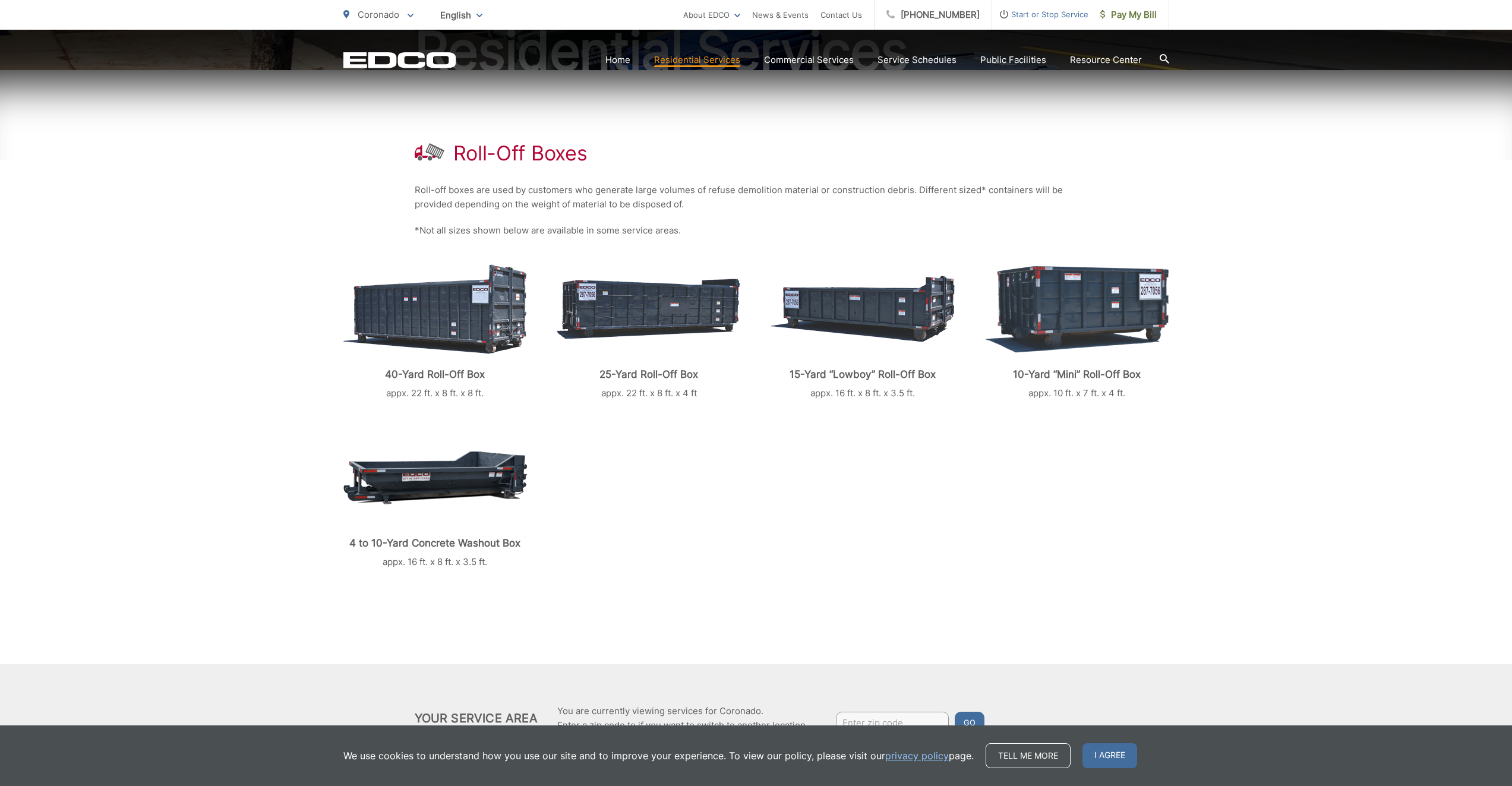
click at [445, 321] on img at bounding box center [435, 309] width 184 height 90
click at [476, 314] on img at bounding box center [435, 309] width 184 height 90
click at [476, 312] on img at bounding box center [435, 309] width 184 height 90
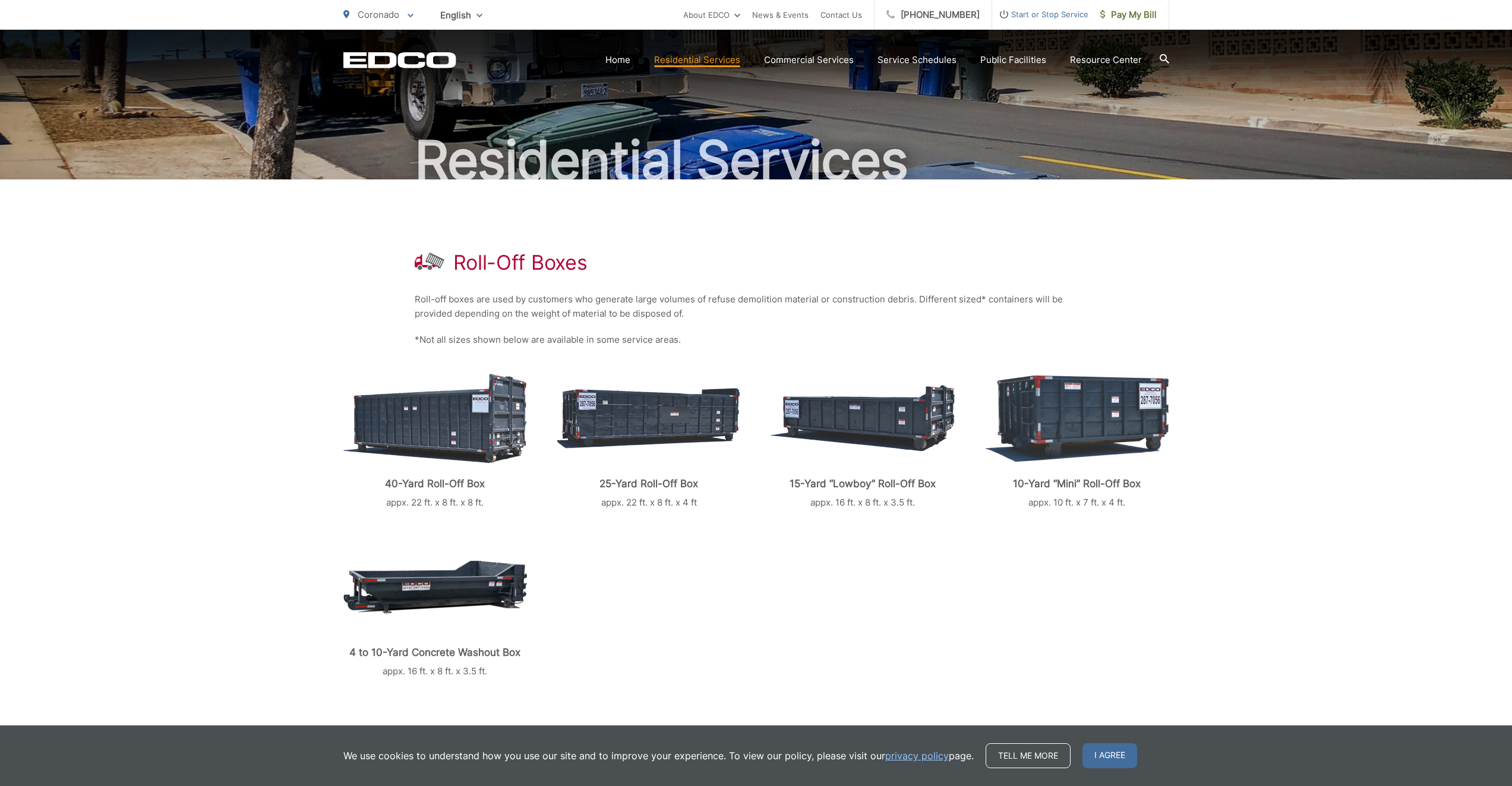
scroll to position [0, 0]
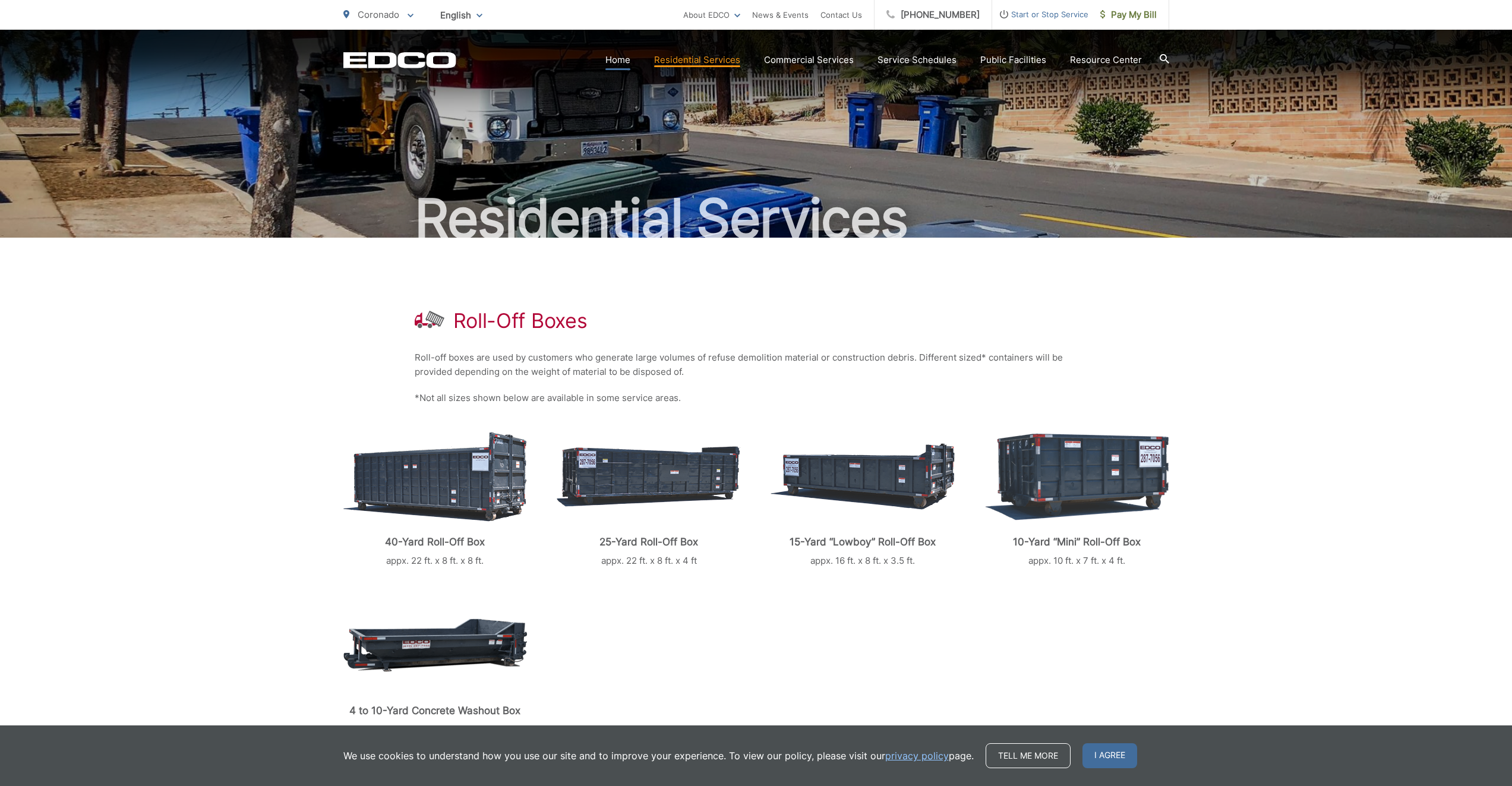
click at [630, 60] on link "Home" at bounding box center [617, 60] width 25 height 14
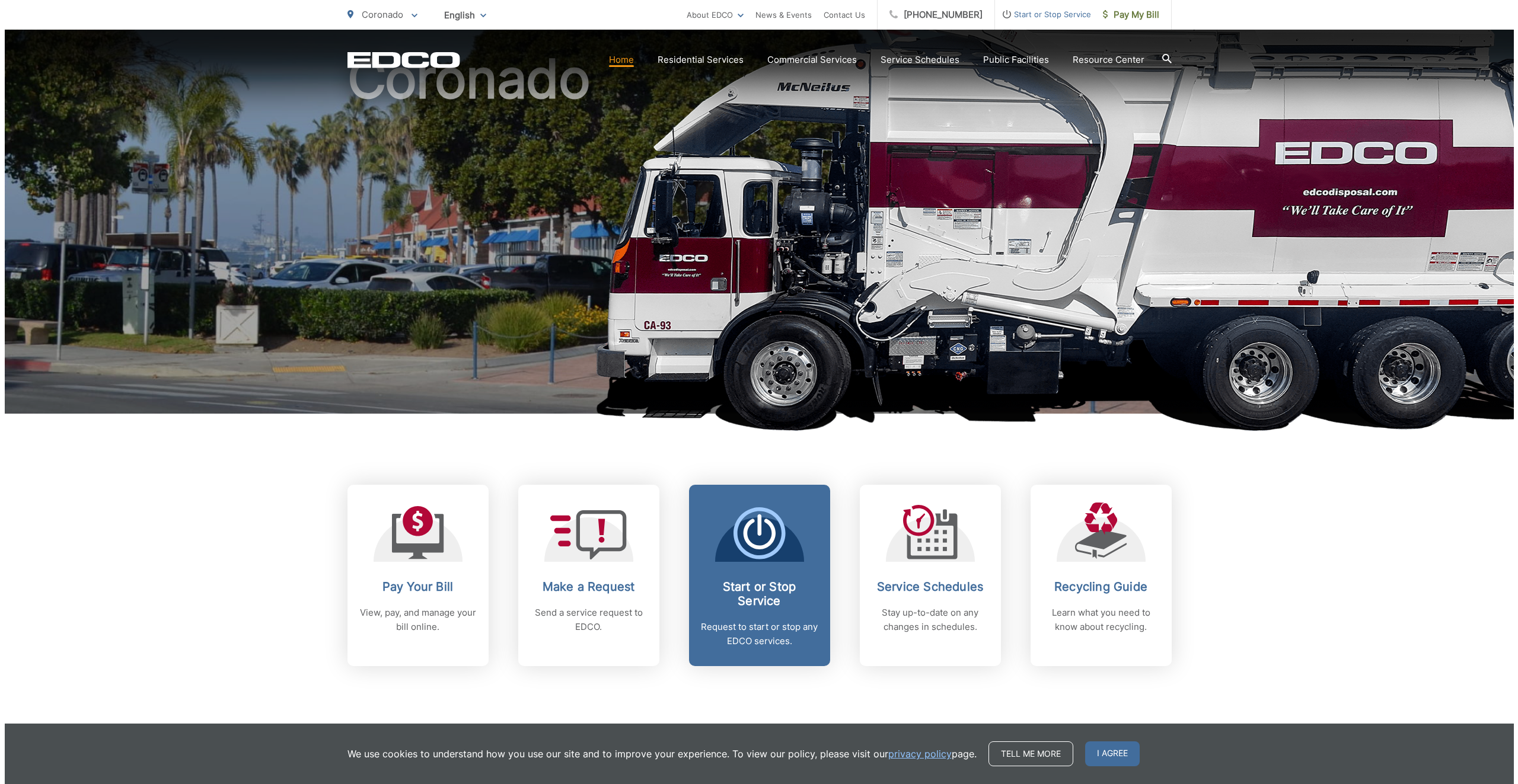
scroll to position [237, 0]
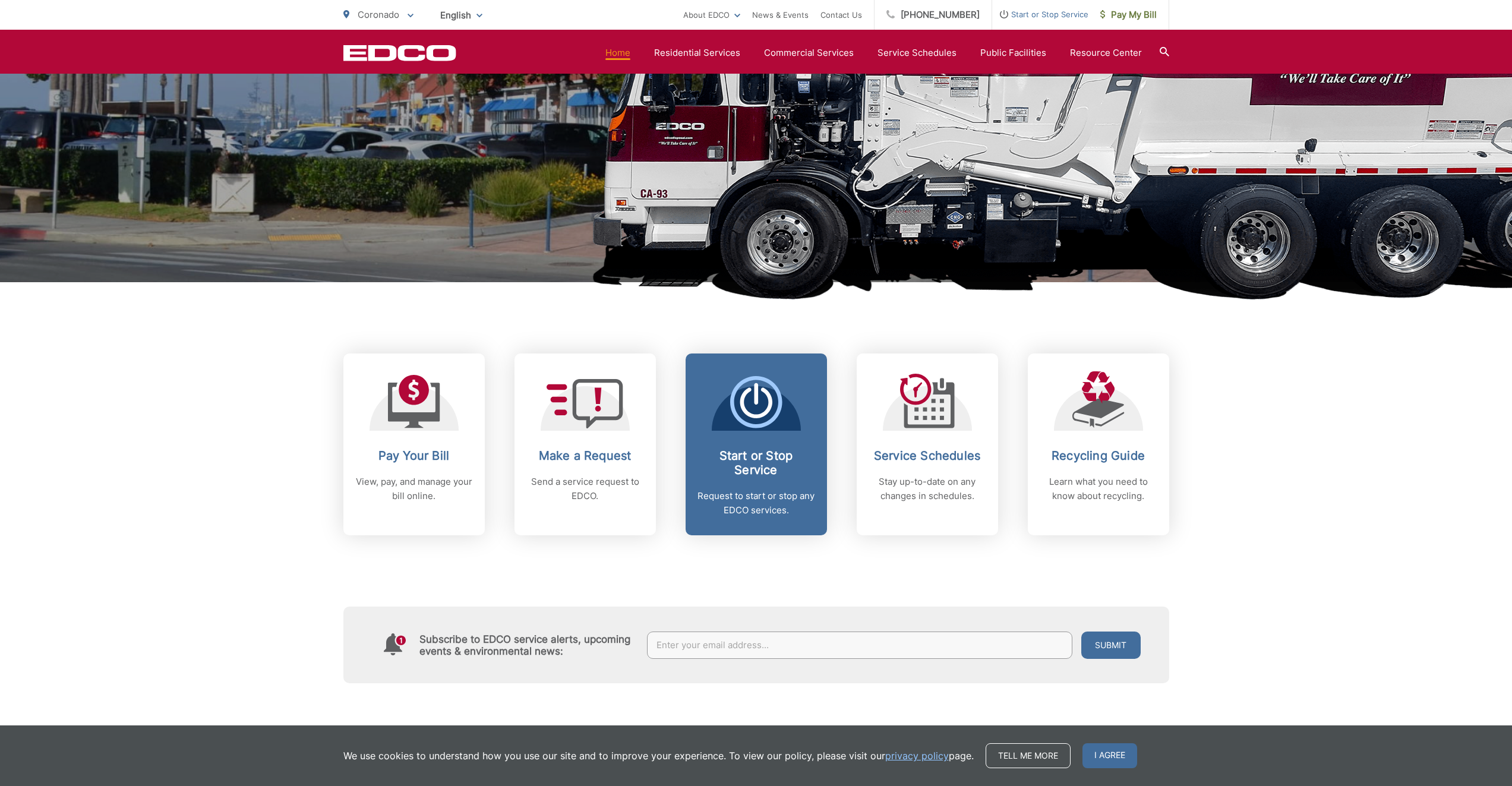
click at [755, 395] on icon at bounding box center [756, 394] width 4 height 21
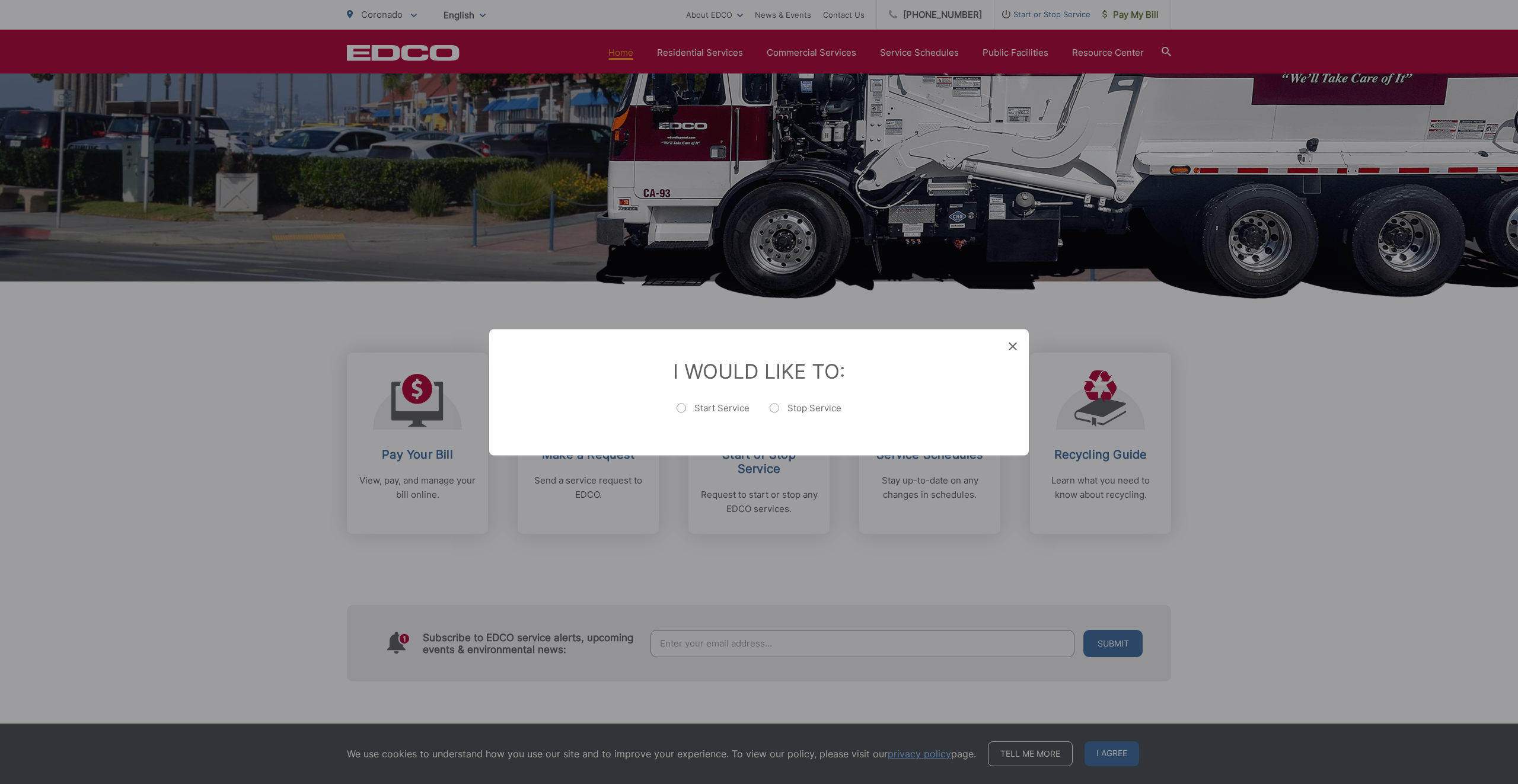
click at [680, 406] on label "Start Service" at bounding box center [713, 413] width 73 height 24
radio input "true"
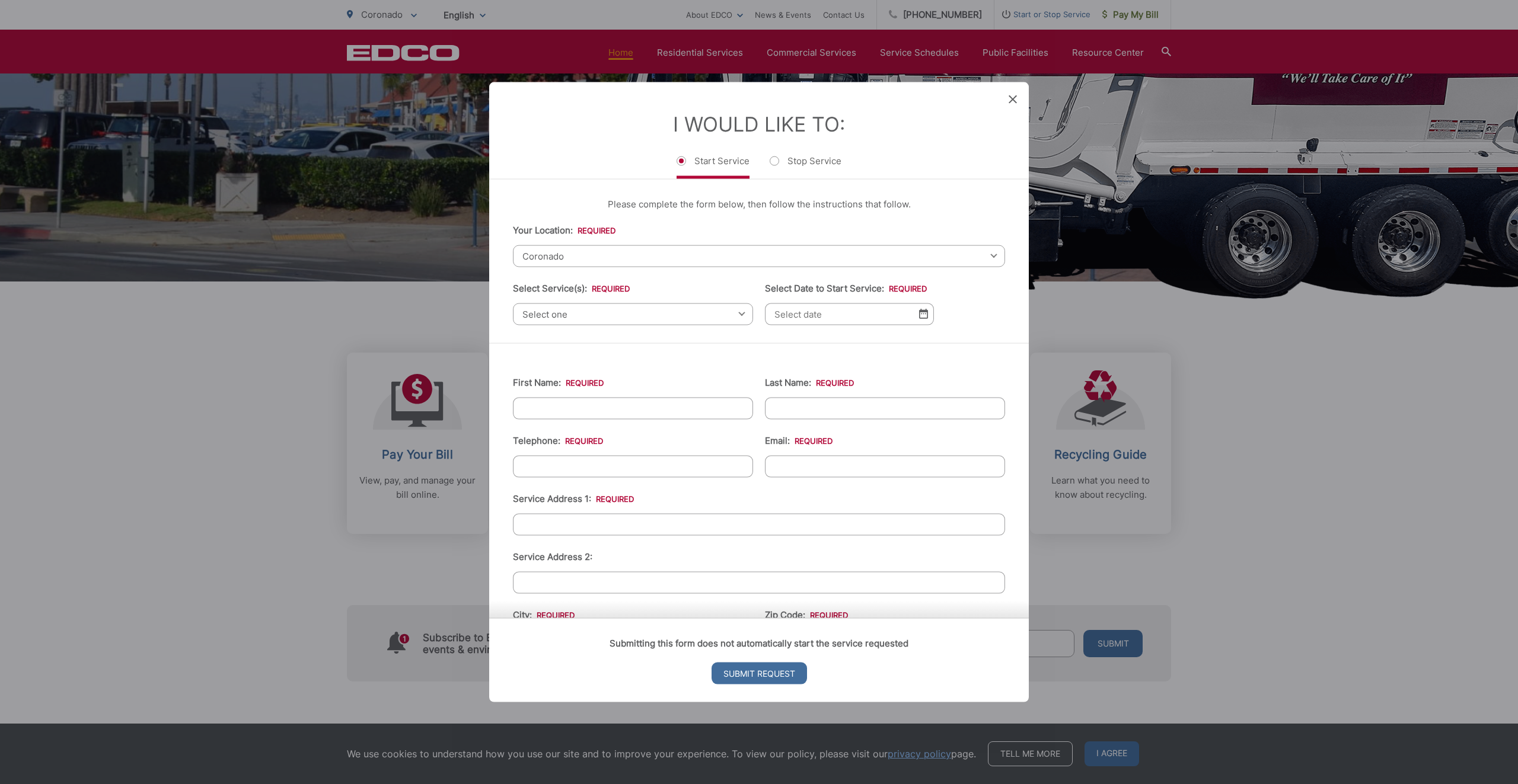
click at [591, 311] on span "Select one" at bounding box center [633, 314] width 240 height 22
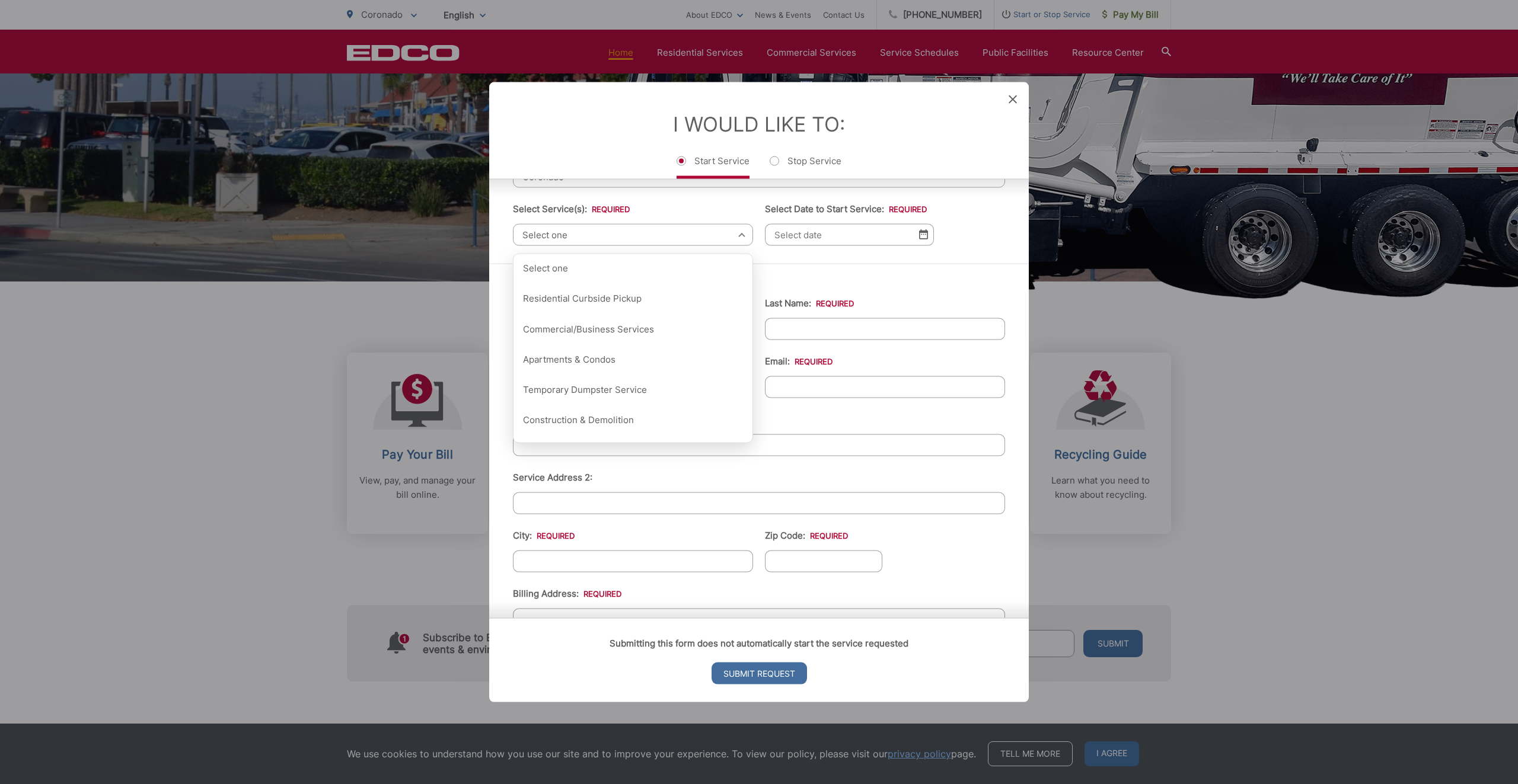
scroll to position [60, 0]
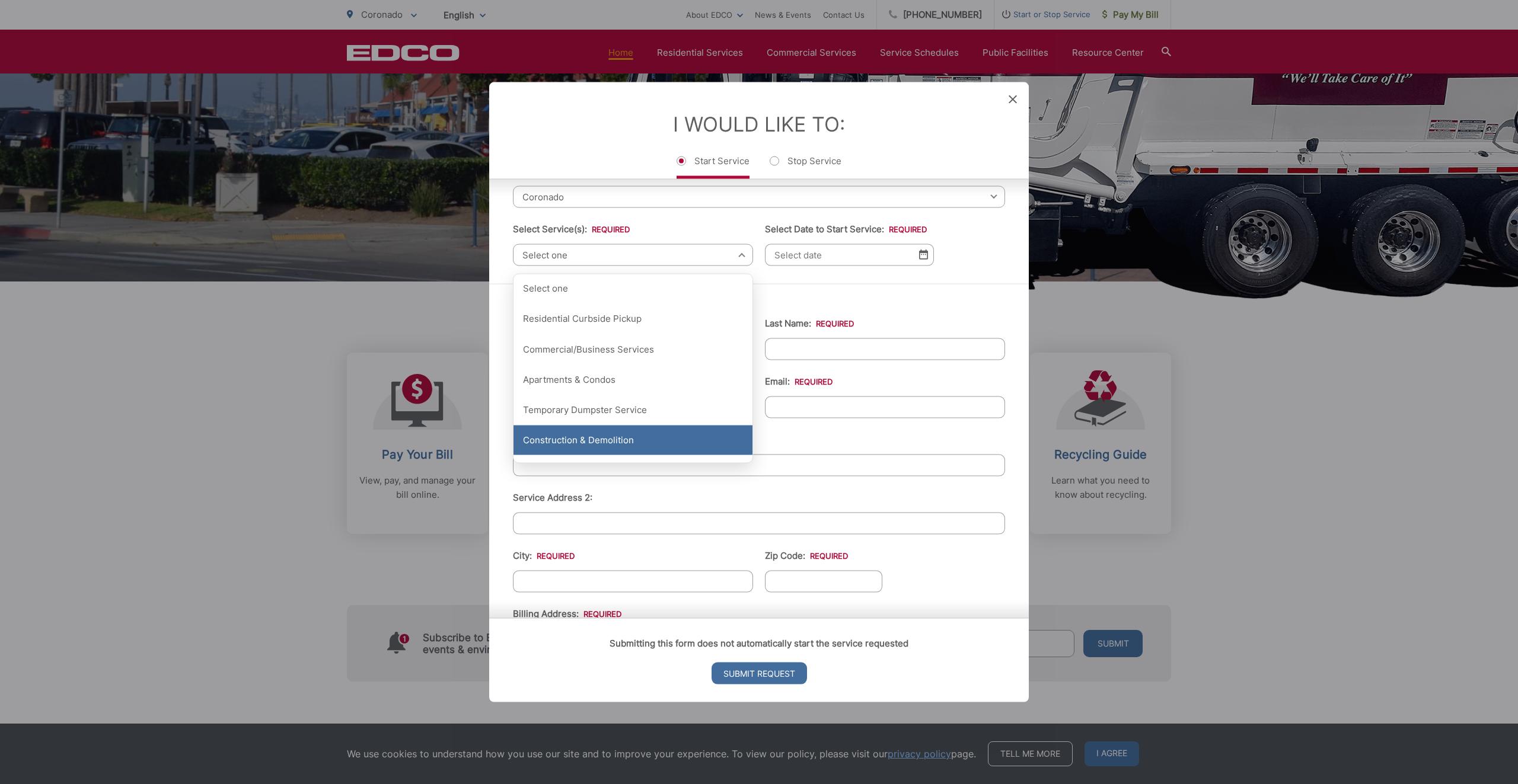
click at [628, 431] on div "Construction & Demolition" at bounding box center [633, 440] width 239 height 29
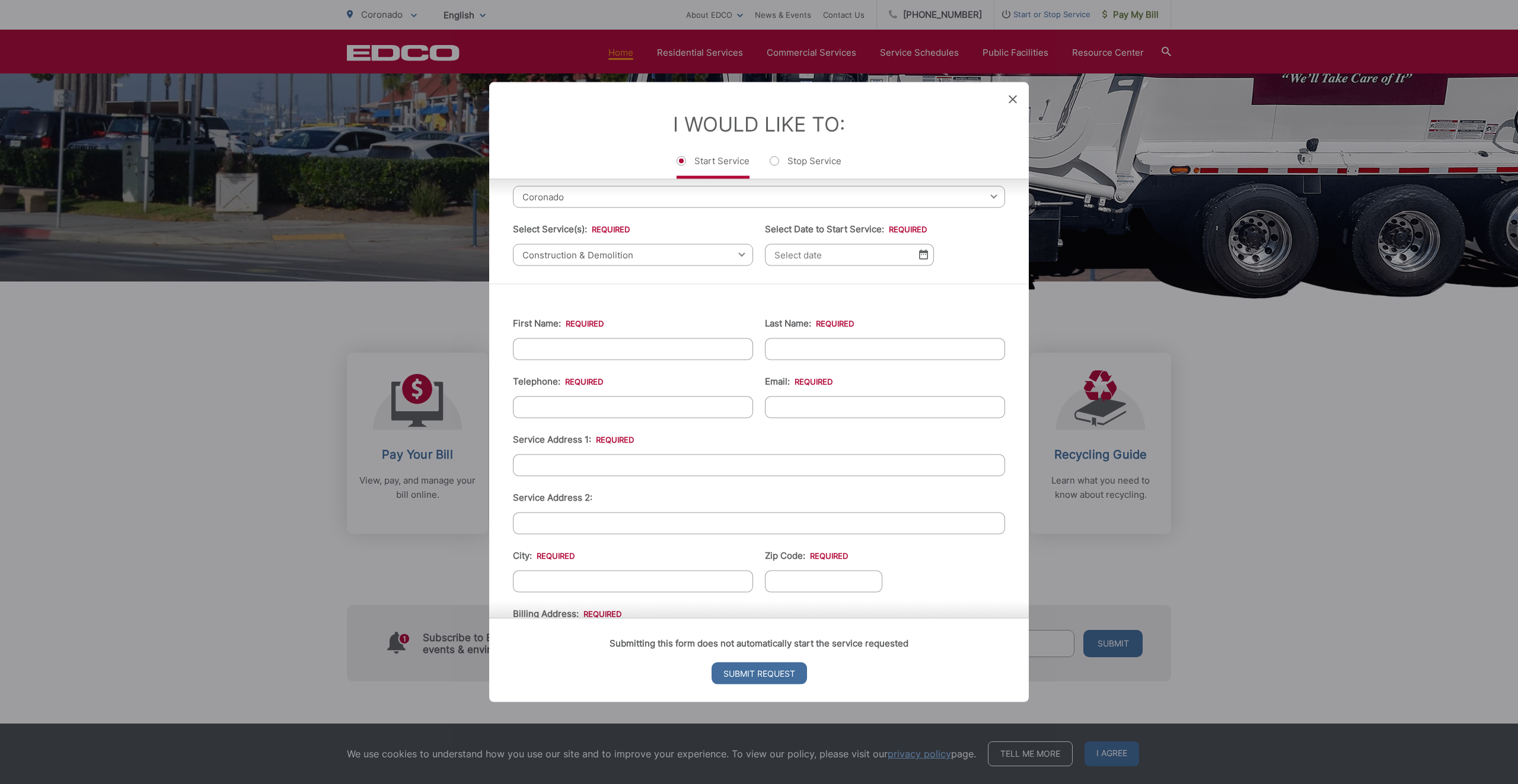
click at [828, 250] on input "Select Date to Start Service: *" at bounding box center [849, 255] width 169 height 22
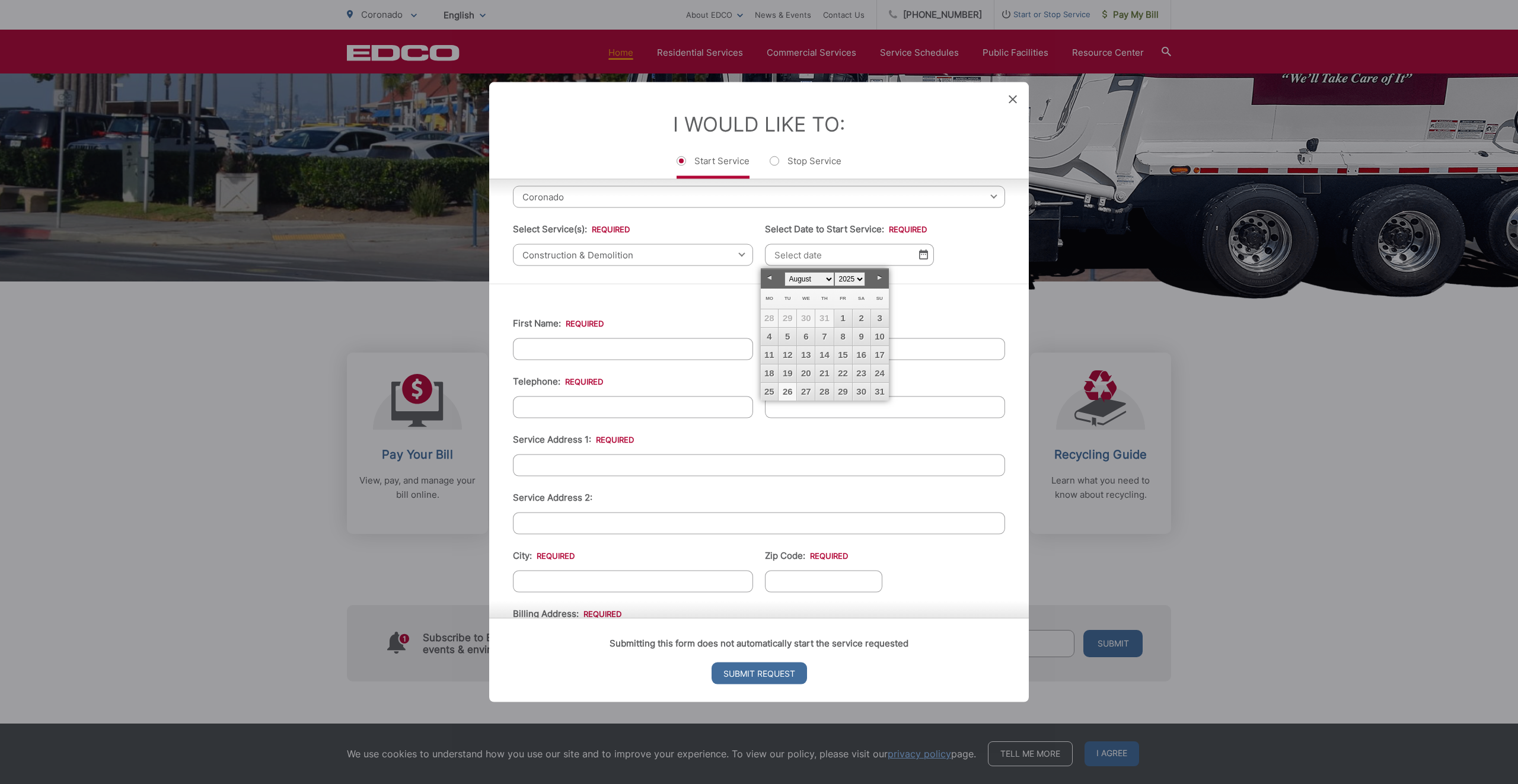
click at [790, 392] on link "26" at bounding box center [788, 391] width 17 height 17
type input "08/26/2025"
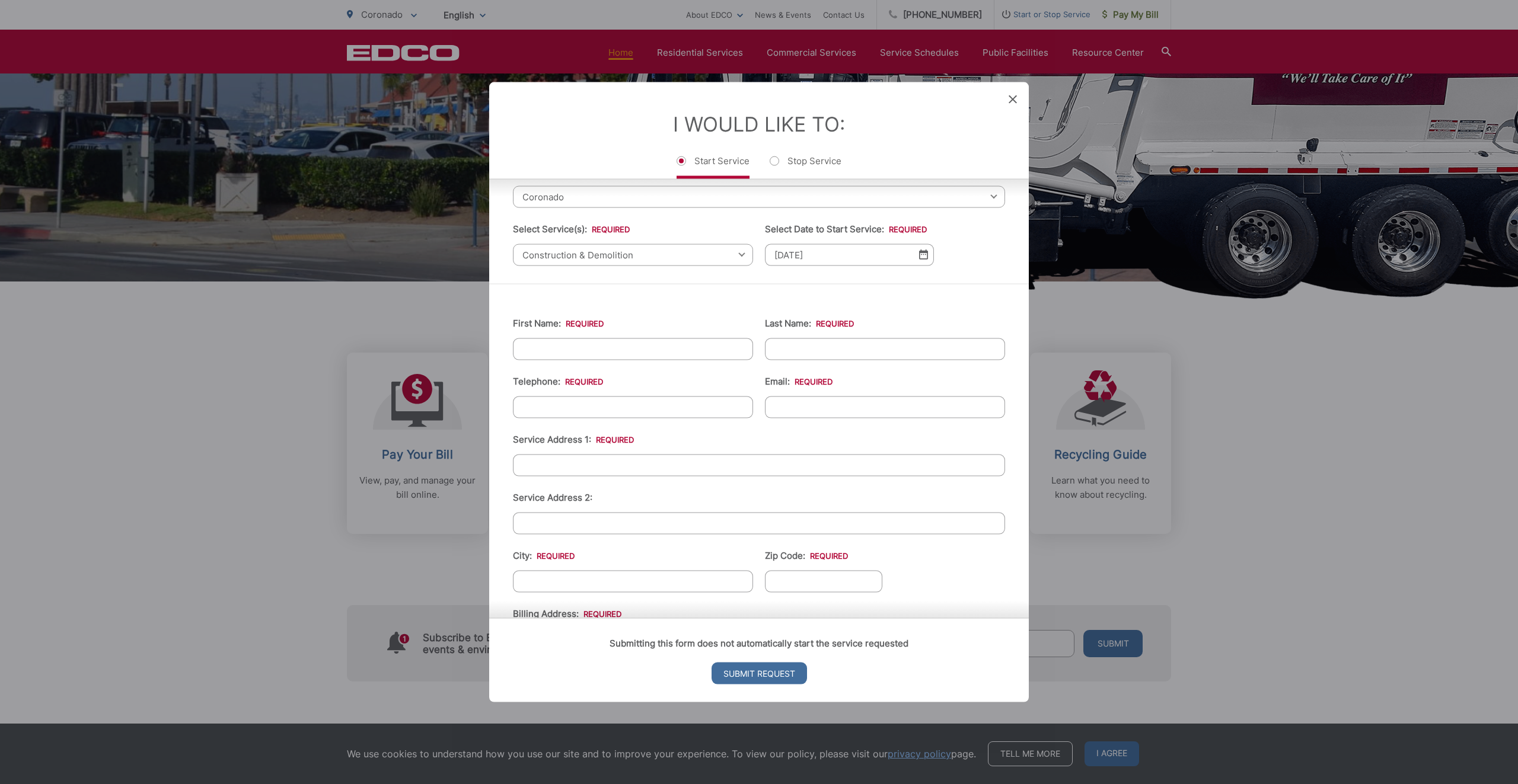
click at [692, 350] on input "First Name: *" at bounding box center [633, 349] width 240 height 22
click at [703, 308] on ul "First Name: * Last Name: * Telephone: * Email: * Service Address 1: * Service A…" at bounding box center [759, 560] width 492 height 518
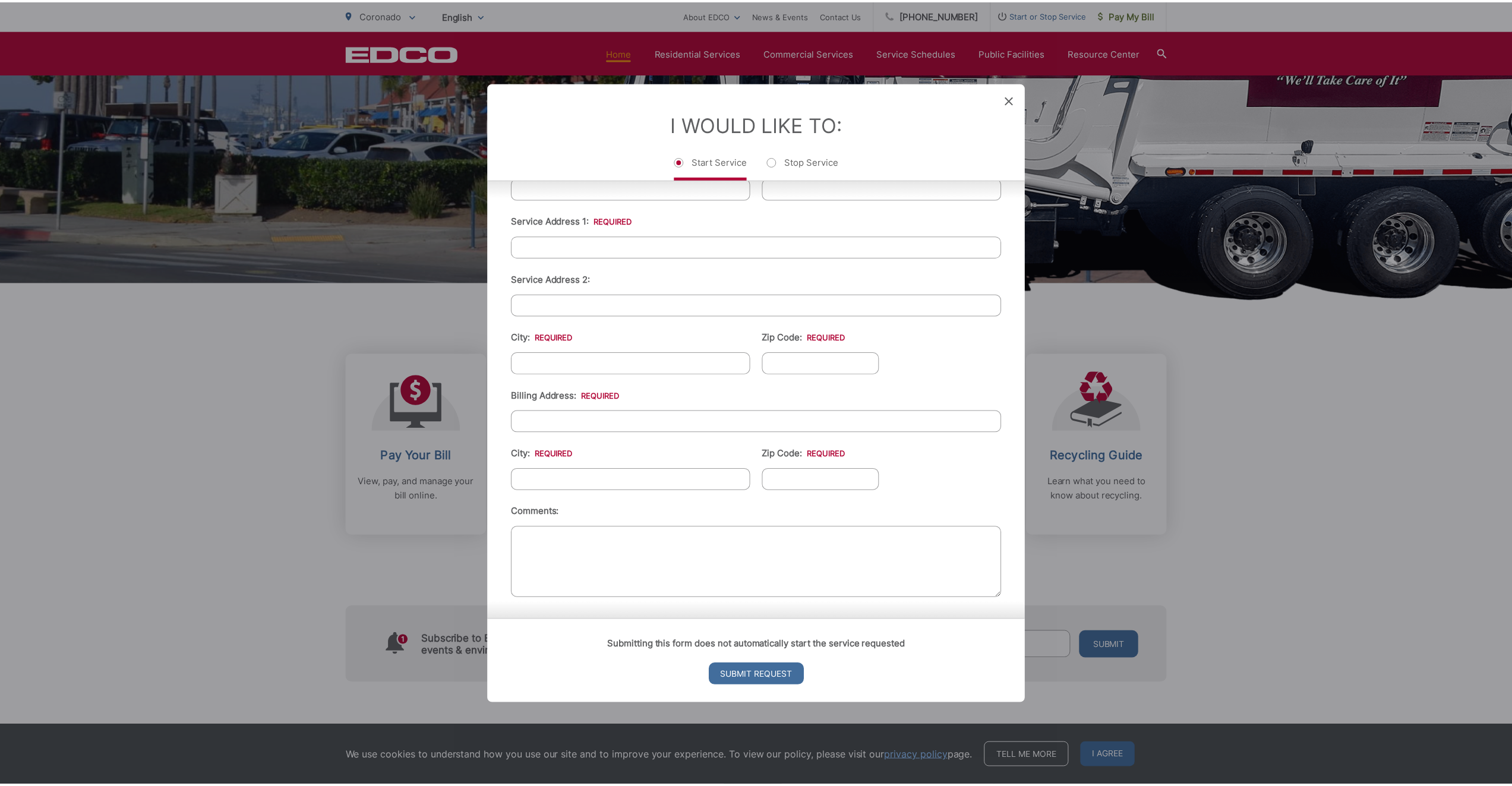
scroll to position [0, 0]
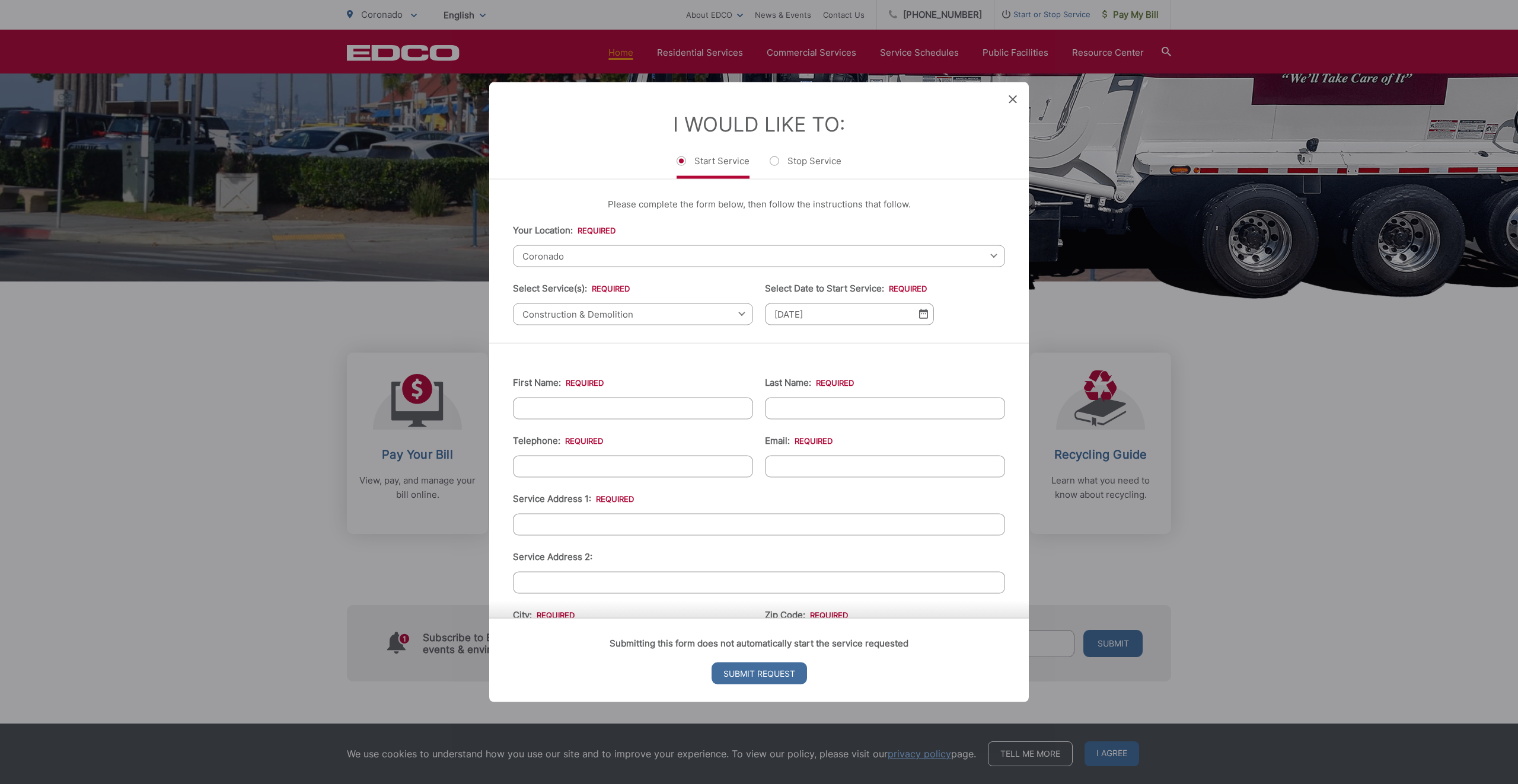
click at [1019, 94] on div "I Would Like To: Start Service Stop Service" at bounding box center [759, 130] width 540 height 97
click at [1011, 98] on icon at bounding box center [1012, 98] width 8 height 8
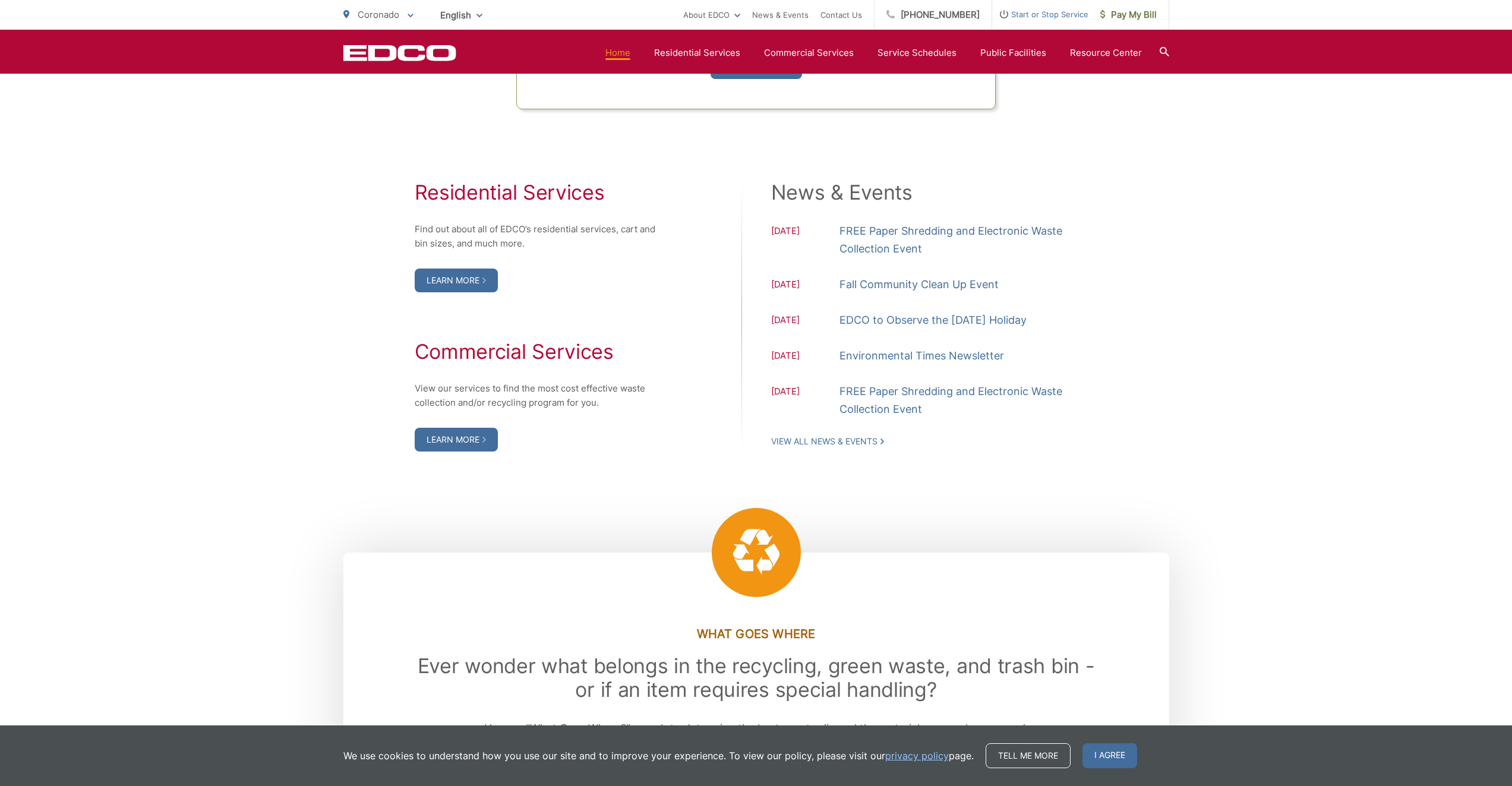
scroll to position [1129, 0]
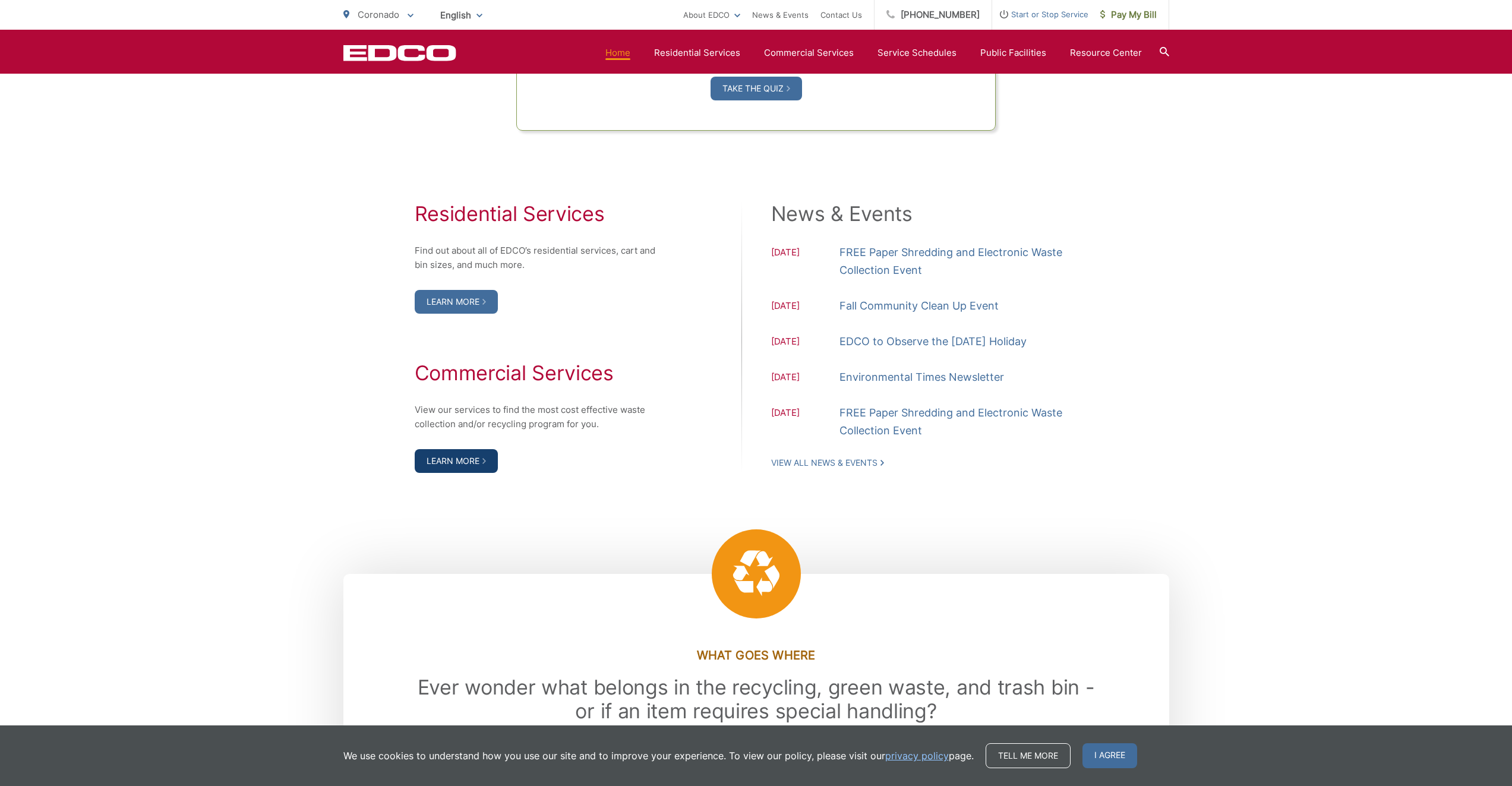
click at [450, 468] on link "Learn More" at bounding box center [456, 461] width 84 height 24
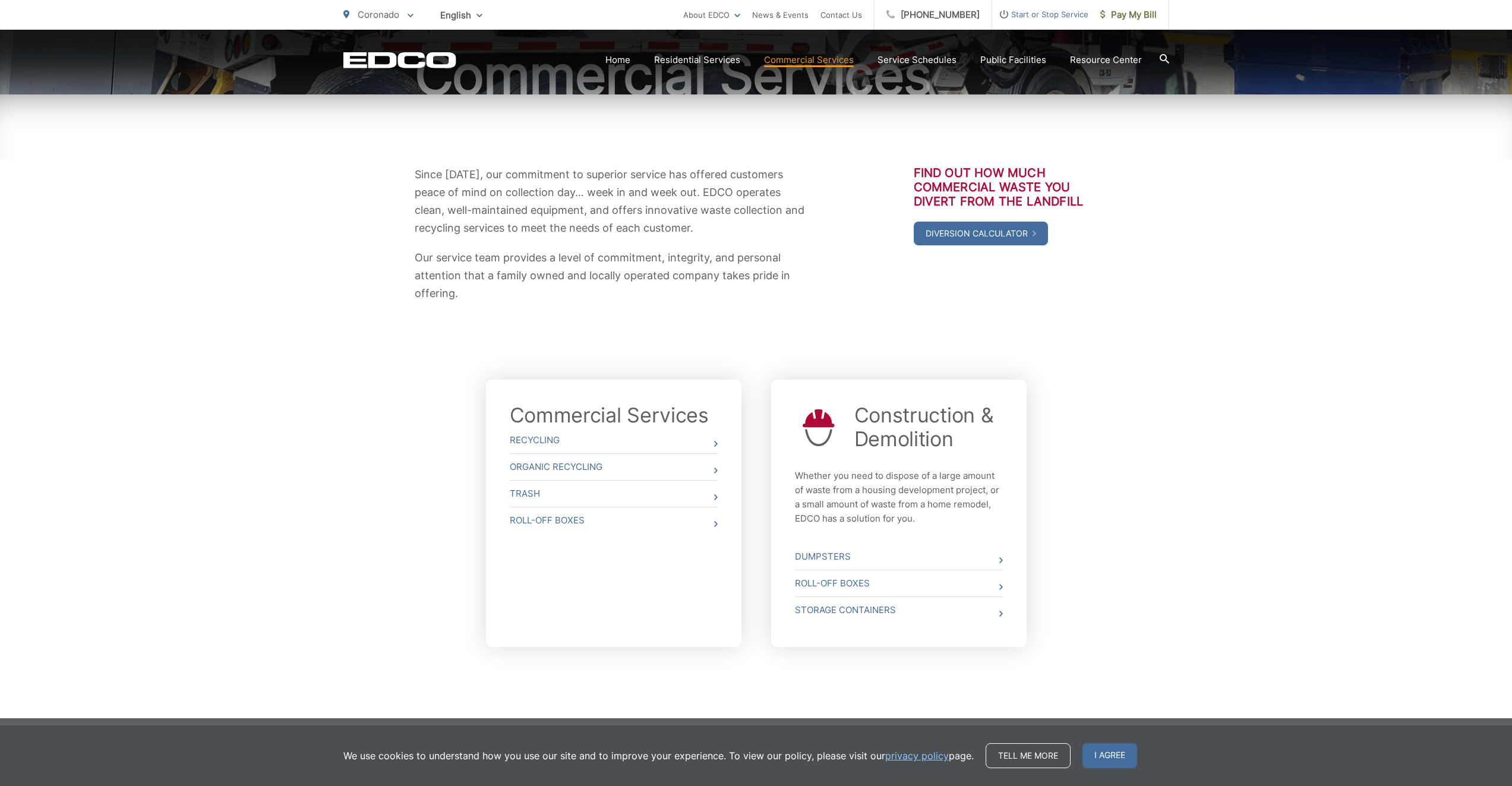
scroll to position [149, 0]
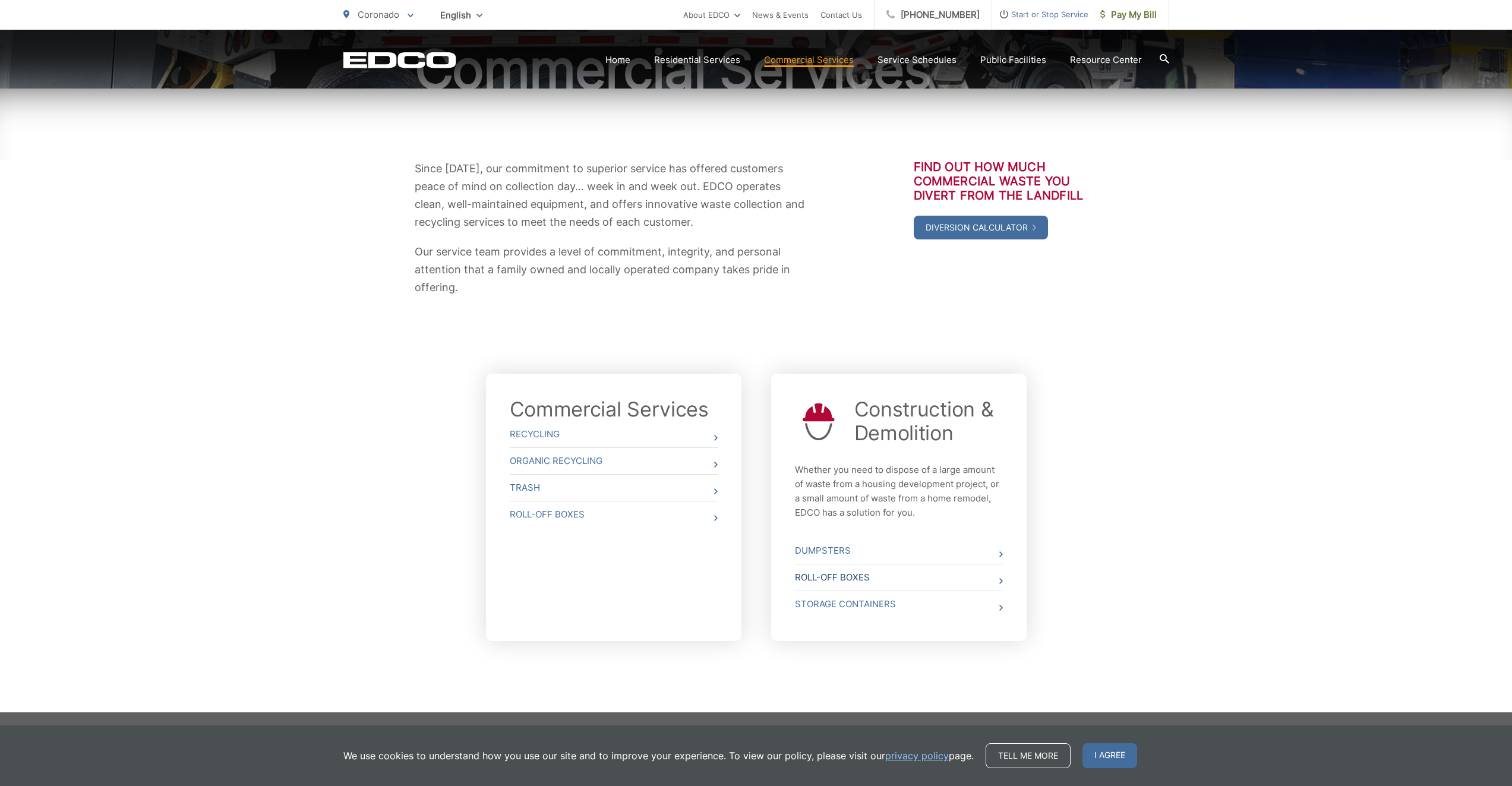
click at [834, 576] on link "Roll-Off Boxes" at bounding box center [898, 577] width 208 height 26
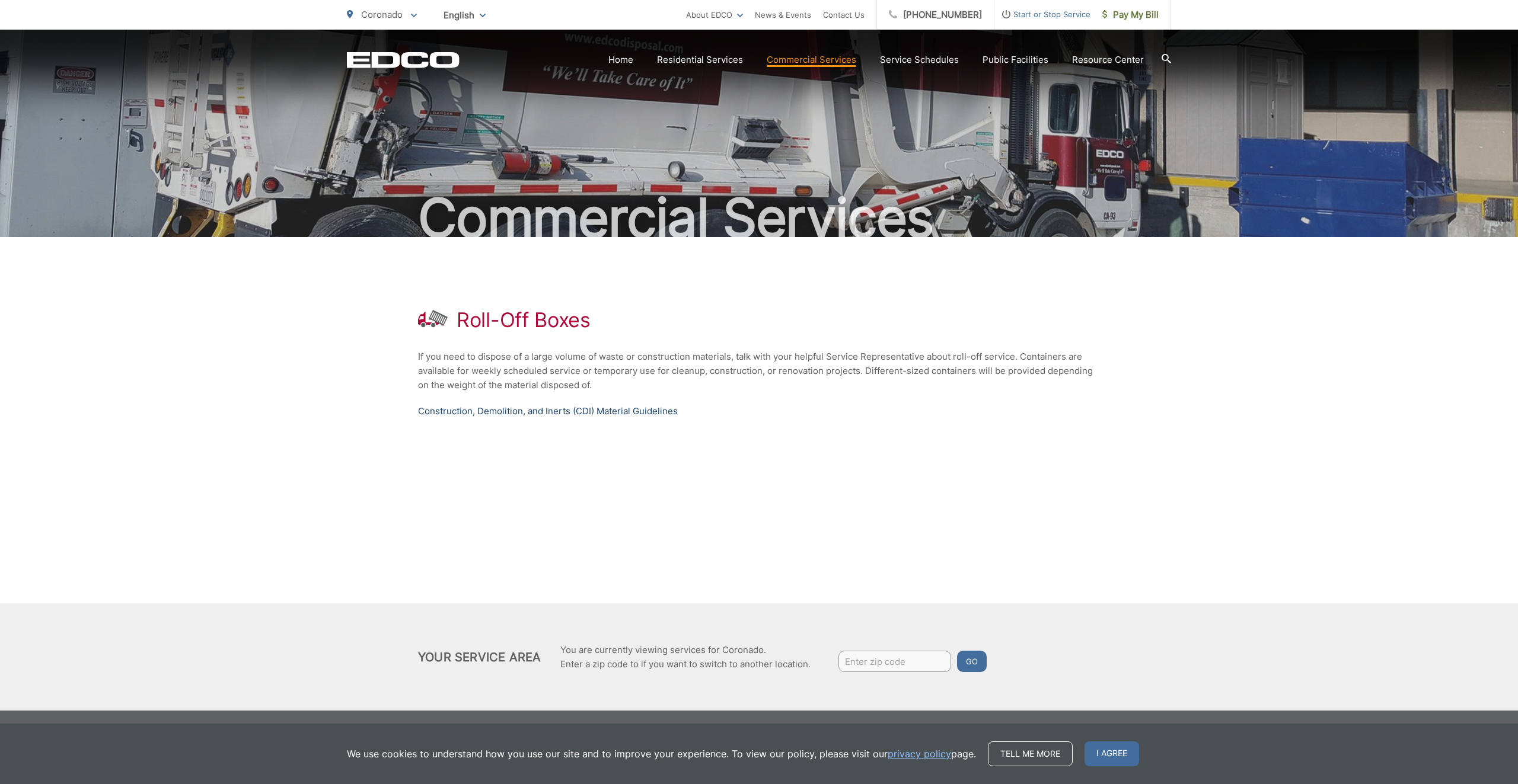
click at [545, 411] on link "Construction, Demolition, and Inerts (CDI) Material Guidelines" at bounding box center [547, 411] width 260 height 14
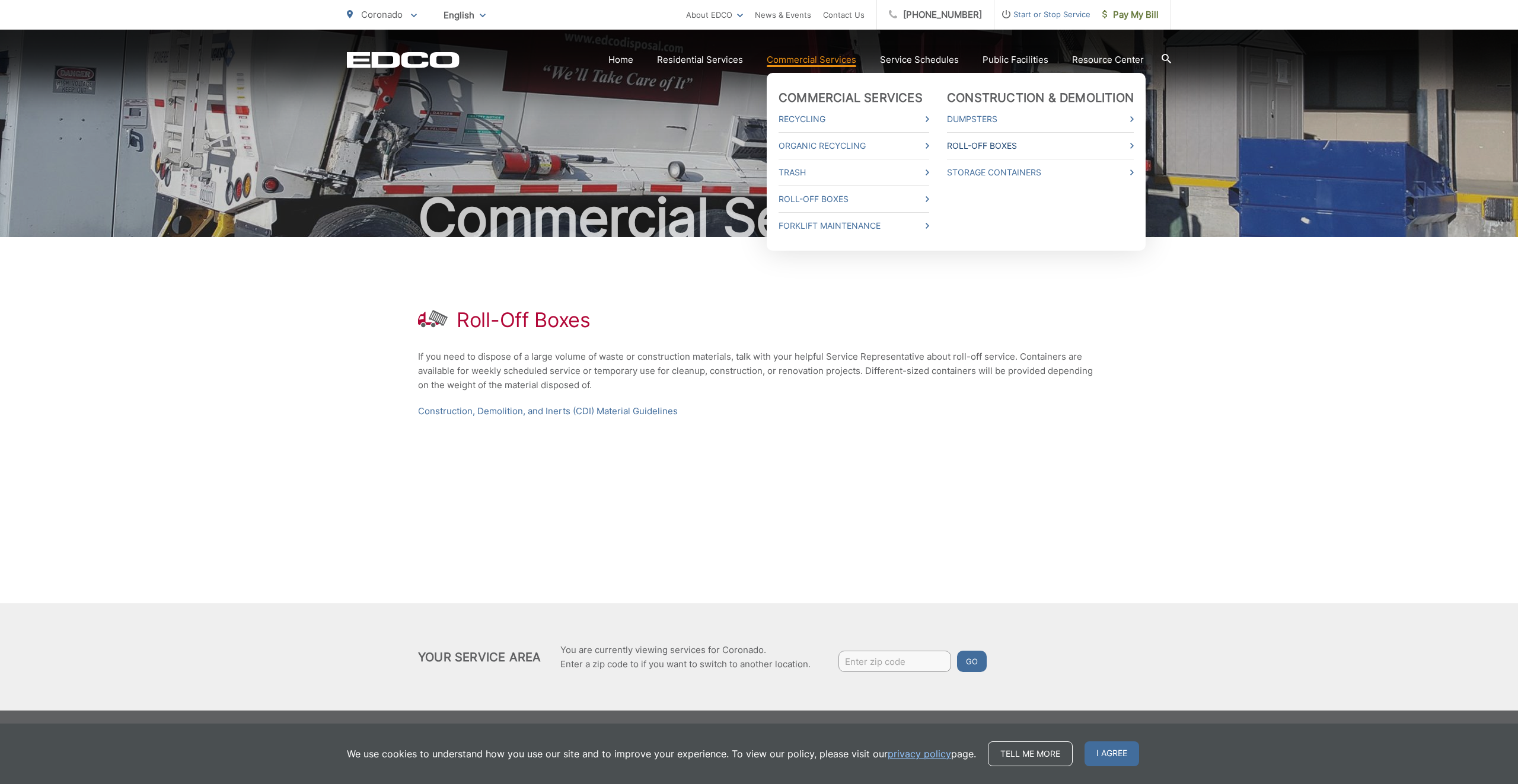
click at [977, 146] on link "Roll-Off Boxes" at bounding box center [1040, 146] width 187 height 14
click at [1022, 175] on link "Storage Containers" at bounding box center [1040, 172] width 187 height 14
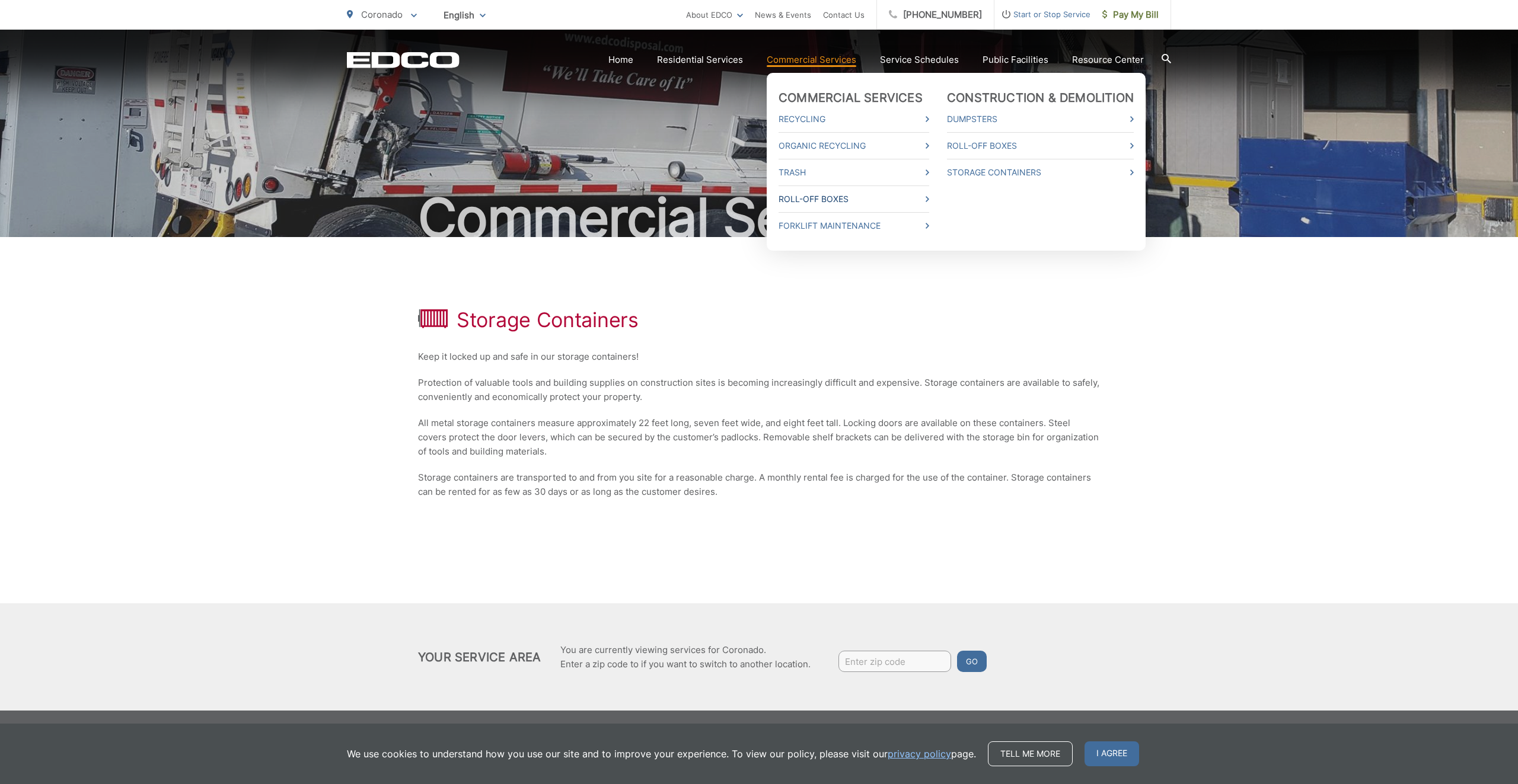
click at [850, 202] on link "Roll-Off Boxes" at bounding box center [854, 199] width 151 height 14
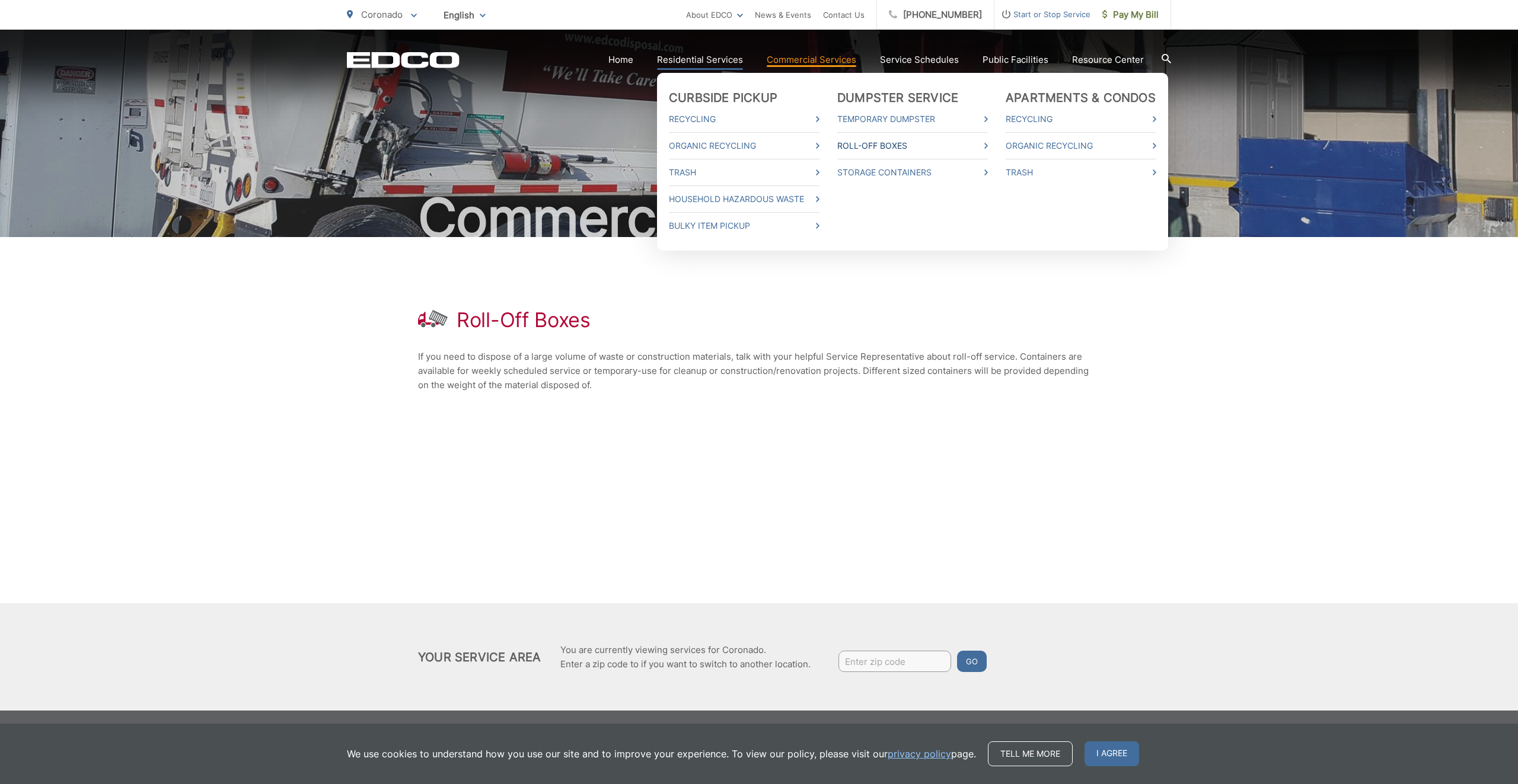
click at [905, 141] on link "Roll-Off Boxes" at bounding box center [912, 146] width 151 height 14
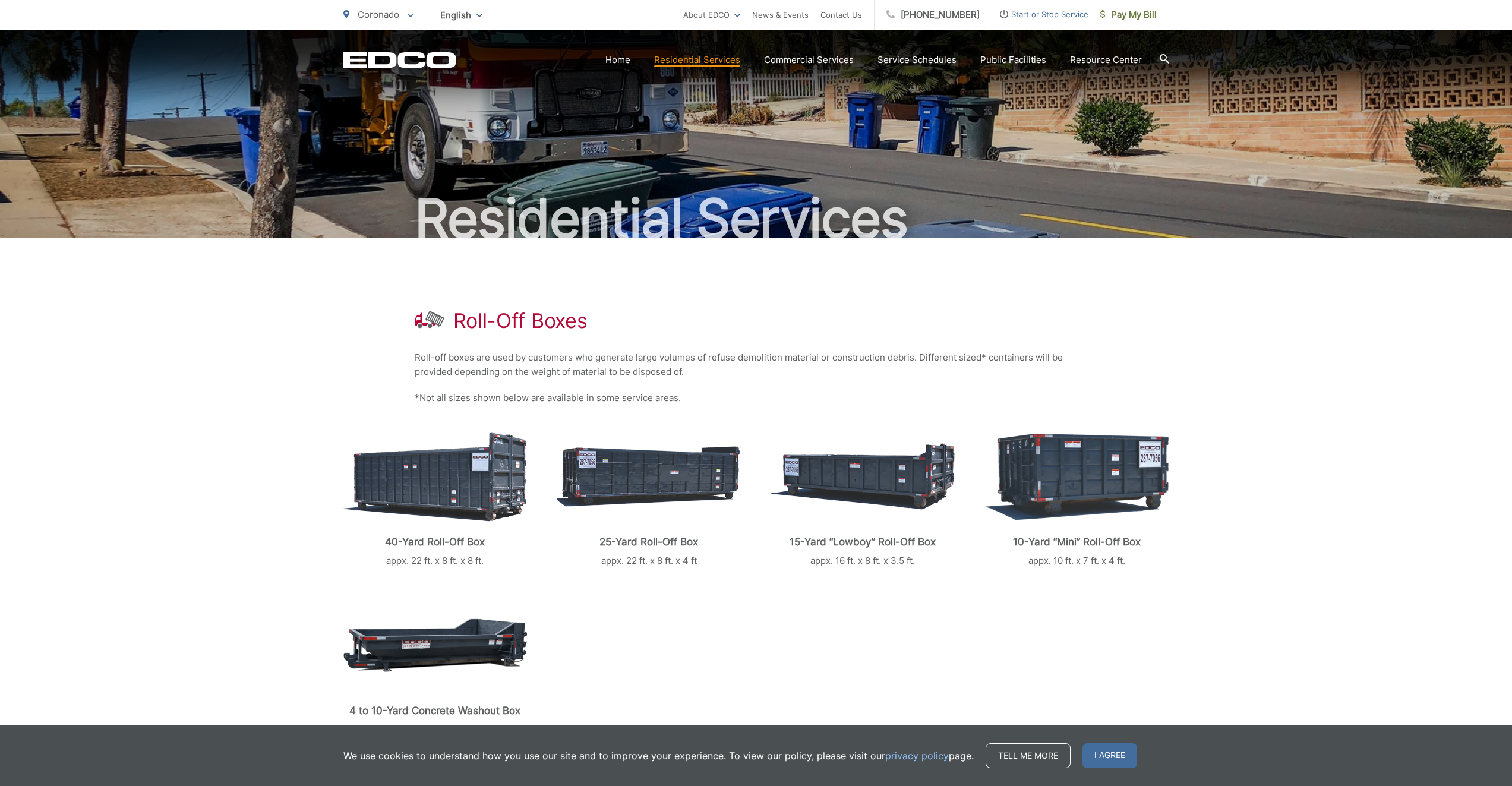
click at [1036, 15] on span "Start or Stop Service" at bounding box center [1040, 14] width 96 height 14
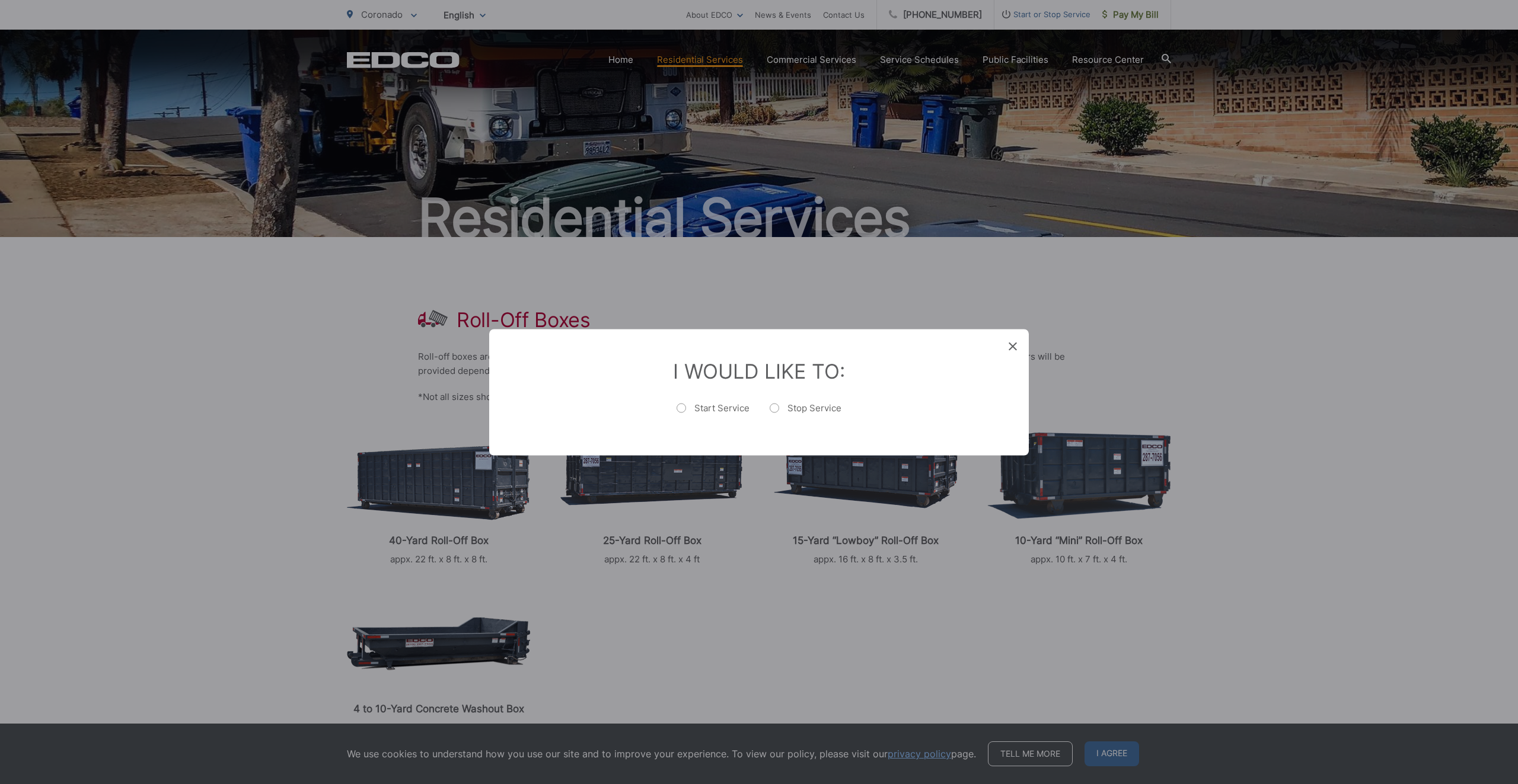
click at [1008, 343] on div "Entry Status None In Progress Completed None None In Progress Completed I Would…" at bounding box center [759, 392] width 1518 height 784
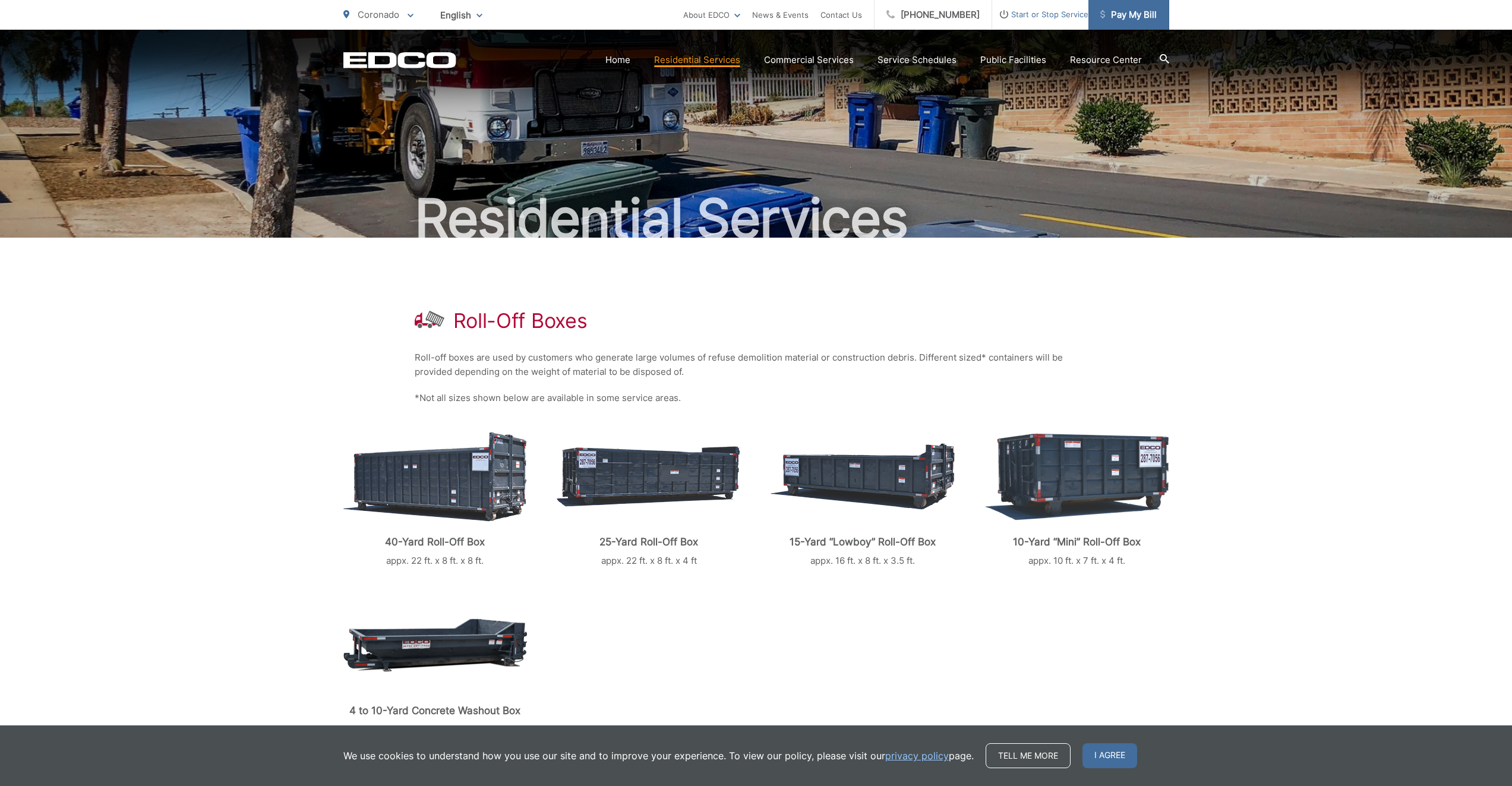
click at [1129, 14] on span "Pay My Bill" at bounding box center [1128, 15] width 56 height 14
